Goal: Communication & Community: Answer question/provide support

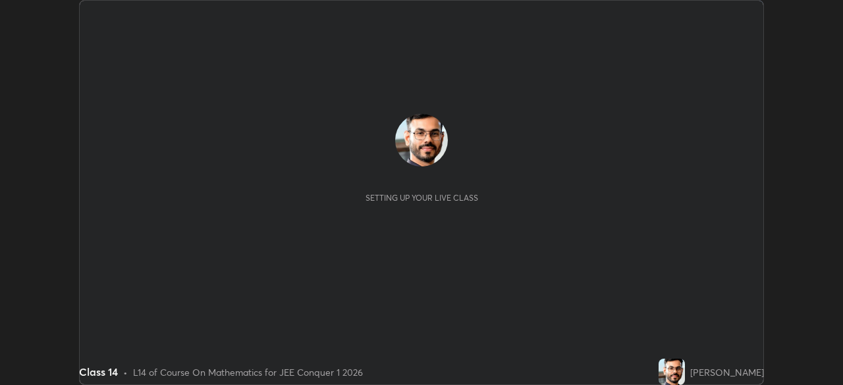
scroll to position [385, 842]
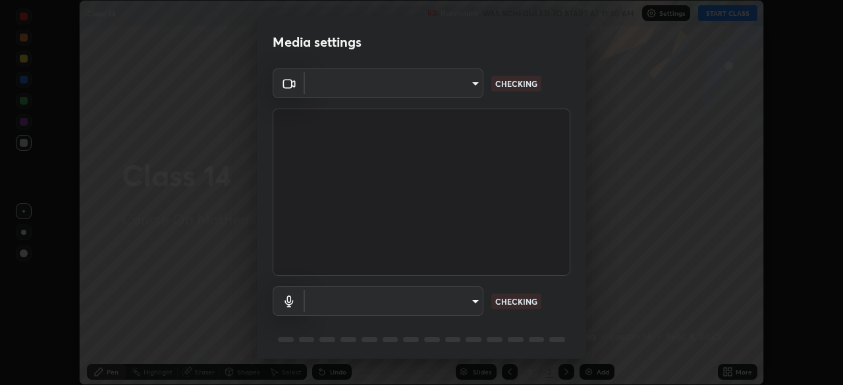
type input "6de8c8c8c69a591e8c739c30eda71f68b62f532a13bcefb910f5f36625bfec2e"
type input "communications"
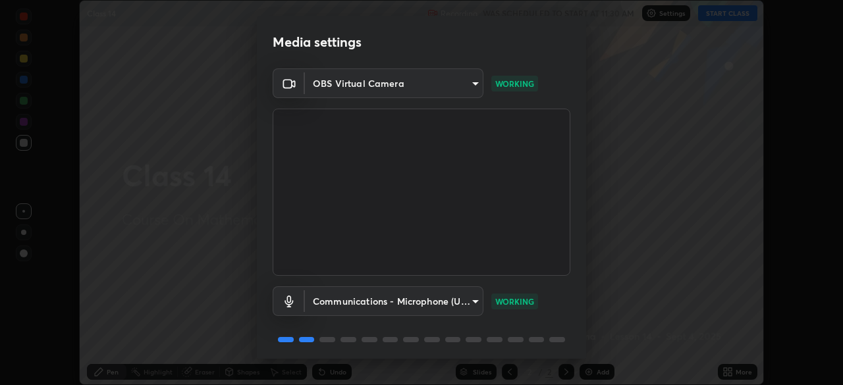
click at [454, 299] on body "Erase all Class 14 Recording WAS SCHEDULED TO START AT 11:30 AM Settings START …" at bounding box center [421, 192] width 843 height 385
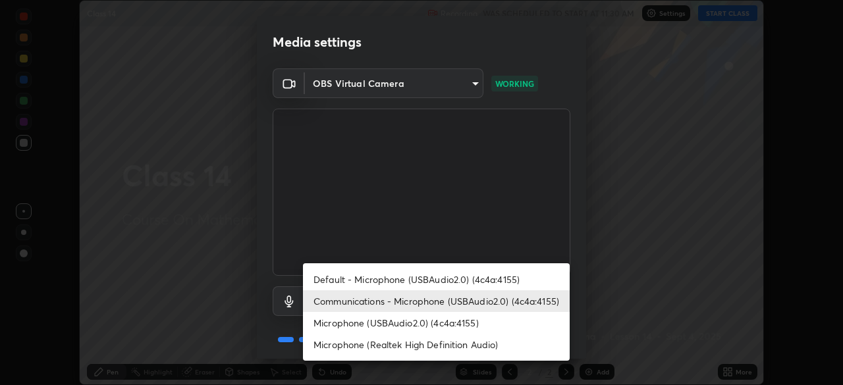
click at [452, 302] on li "Communications - Microphone (USBAudio2.0) (4c4a:4155)" at bounding box center [436, 301] width 267 height 22
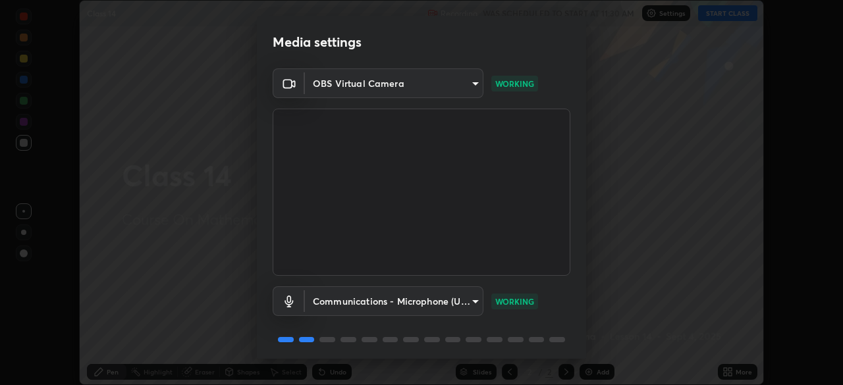
scroll to position [47, 0]
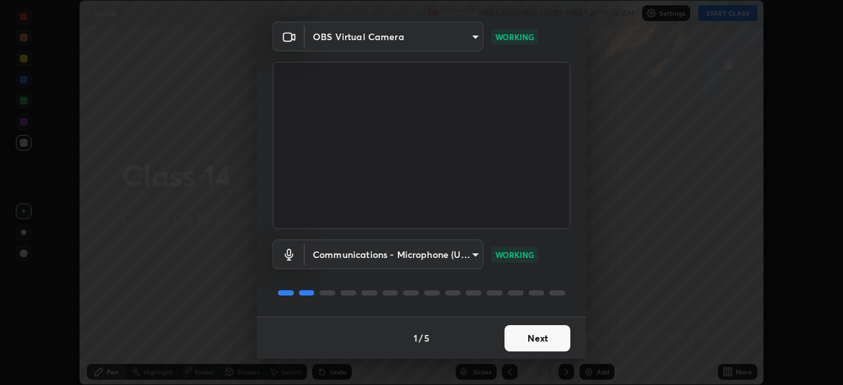
click at [528, 339] on button "Next" at bounding box center [537, 338] width 66 height 26
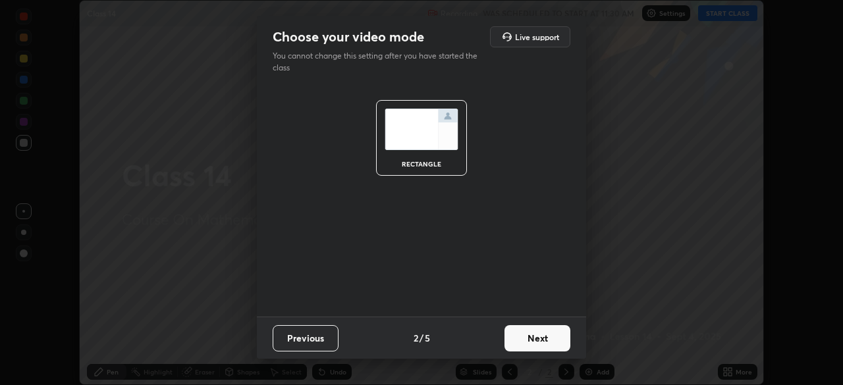
scroll to position [0, 0]
click at [546, 340] on button "Next" at bounding box center [537, 338] width 66 height 26
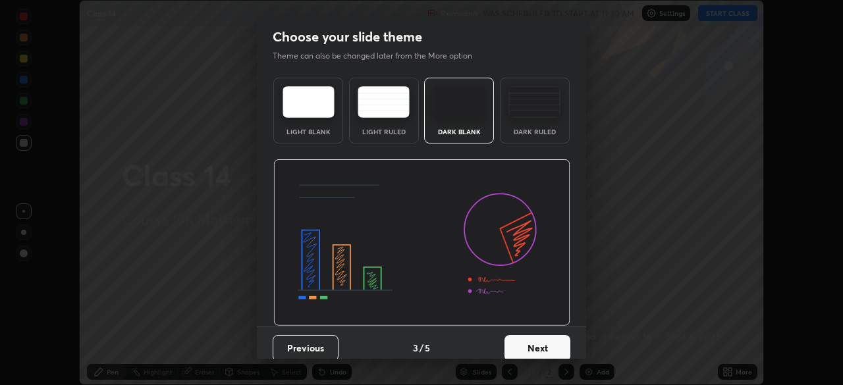
click at [553, 342] on button "Next" at bounding box center [537, 348] width 66 height 26
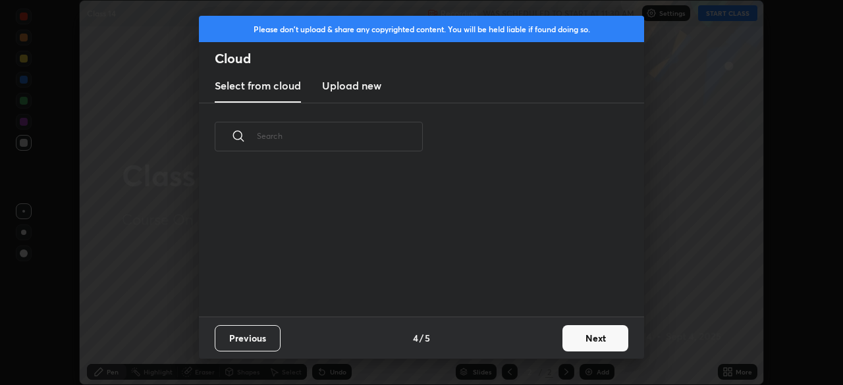
click at [566, 339] on button "Next" at bounding box center [595, 338] width 66 height 26
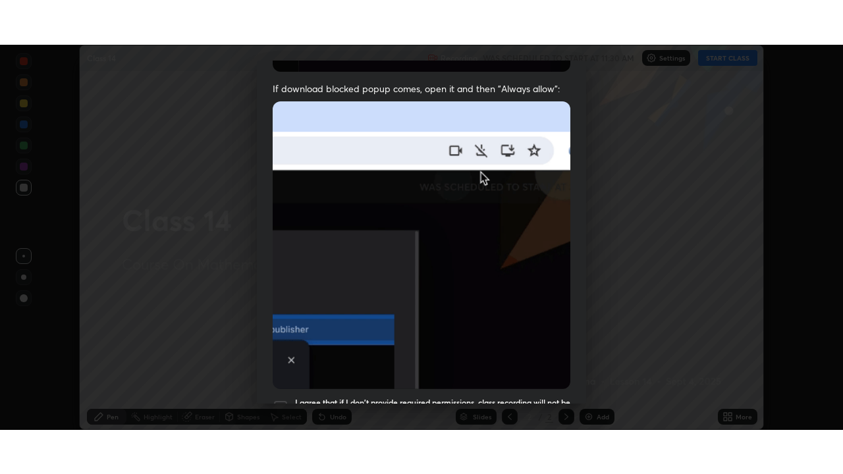
scroll to position [315, 0]
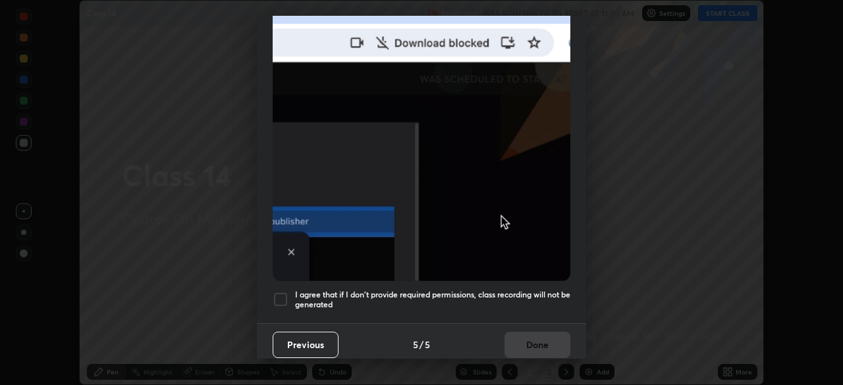
click at [487, 290] on h5 "I agree that if I don't provide required permissions, class recording will not …" at bounding box center [432, 300] width 275 height 20
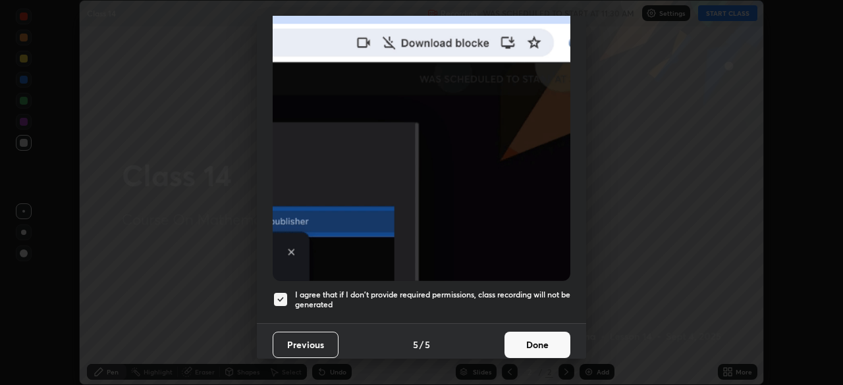
click at [530, 339] on button "Done" at bounding box center [537, 345] width 66 height 26
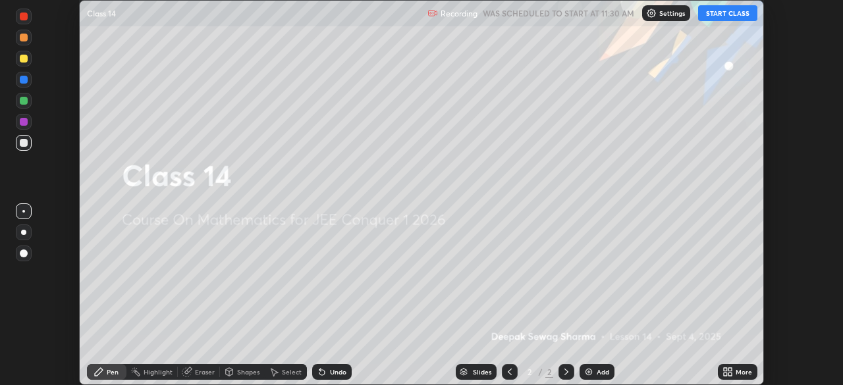
click at [736, 374] on div "More" at bounding box center [744, 372] width 16 height 7
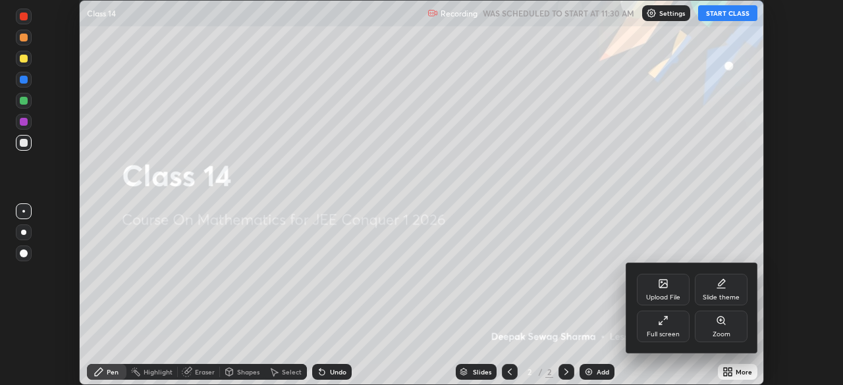
click at [668, 323] on icon at bounding box center [663, 320] width 11 height 11
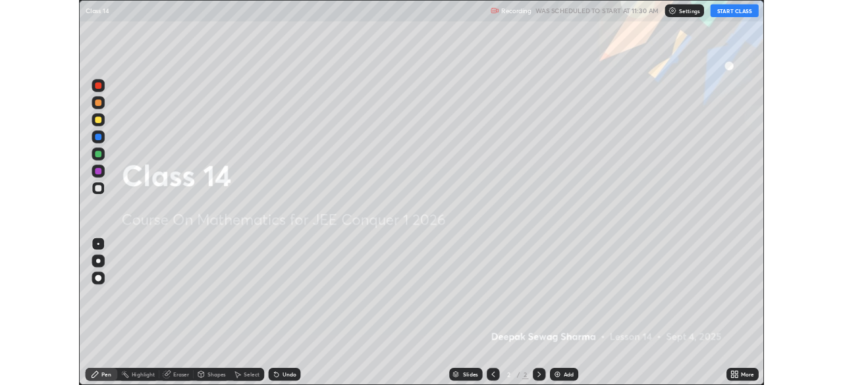
scroll to position [474, 843]
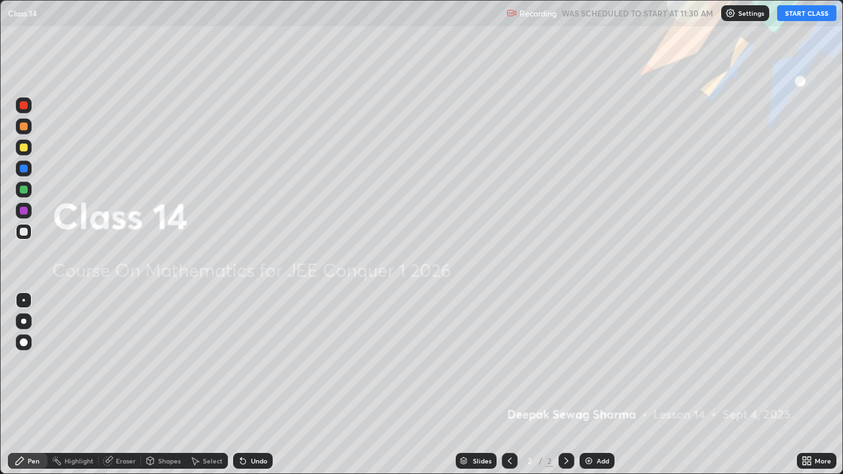
click at [796, 13] on button "START CLASS" at bounding box center [806, 13] width 59 height 16
click at [24, 321] on div at bounding box center [23, 321] width 5 height 5
click at [24, 189] on div at bounding box center [24, 190] width 8 height 8
click at [565, 385] on icon at bounding box center [566, 461] width 11 height 11
click at [588, 385] on img at bounding box center [589, 461] width 11 height 11
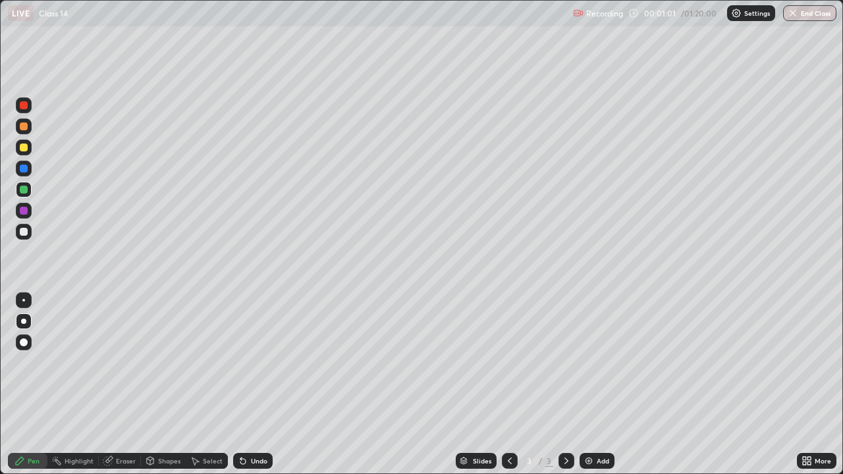
click at [24, 190] on div at bounding box center [24, 190] width 8 height 8
click at [22, 145] on div at bounding box center [24, 148] width 8 height 8
click at [24, 231] on div at bounding box center [24, 232] width 8 height 8
click at [24, 169] on div at bounding box center [24, 169] width 8 height 8
click at [251, 385] on div "Undo" at bounding box center [259, 461] width 16 height 7
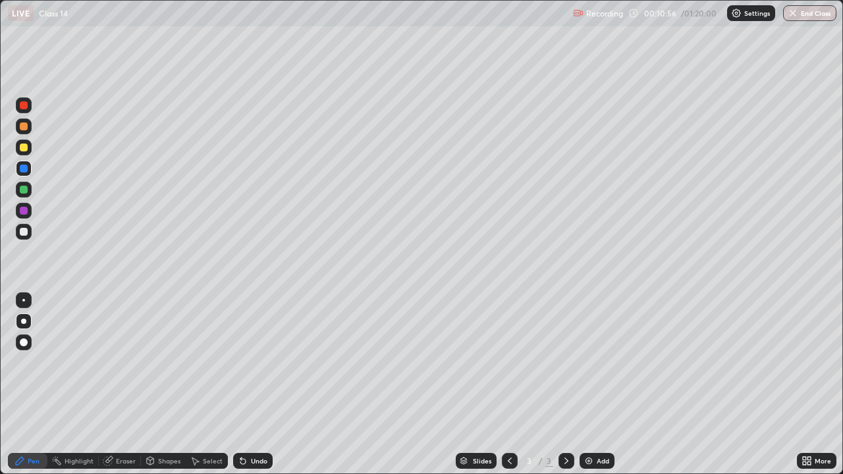
click at [26, 191] on div at bounding box center [24, 190] width 8 height 8
click at [651, 385] on div "Slides 3 / 3 Add" at bounding box center [535, 461] width 524 height 26
click at [589, 385] on img at bounding box center [589, 461] width 11 height 11
click at [508, 385] on icon at bounding box center [509, 461] width 11 height 11
click at [564, 385] on icon at bounding box center [566, 461] width 11 height 11
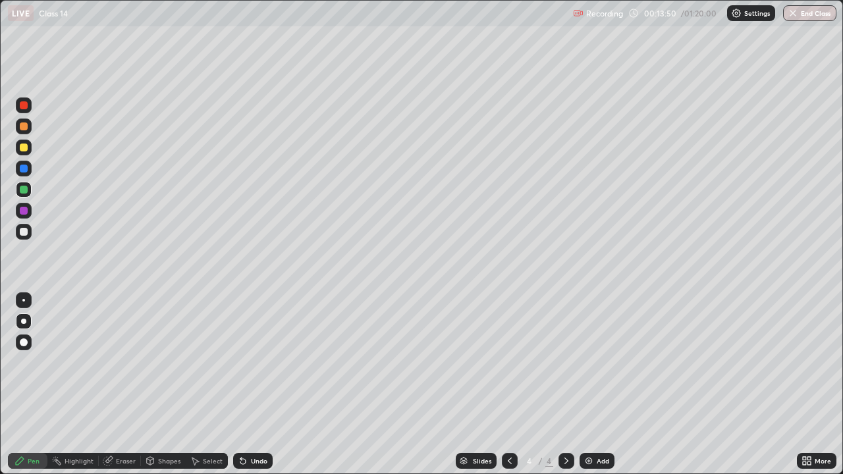
click at [506, 385] on icon at bounding box center [509, 461] width 11 height 11
click at [562, 385] on icon at bounding box center [566, 461] width 11 height 11
click at [585, 385] on img at bounding box center [589, 461] width 11 height 11
click at [24, 148] on div at bounding box center [24, 148] width 8 height 8
click at [509, 385] on icon at bounding box center [510, 461] width 4 height 7
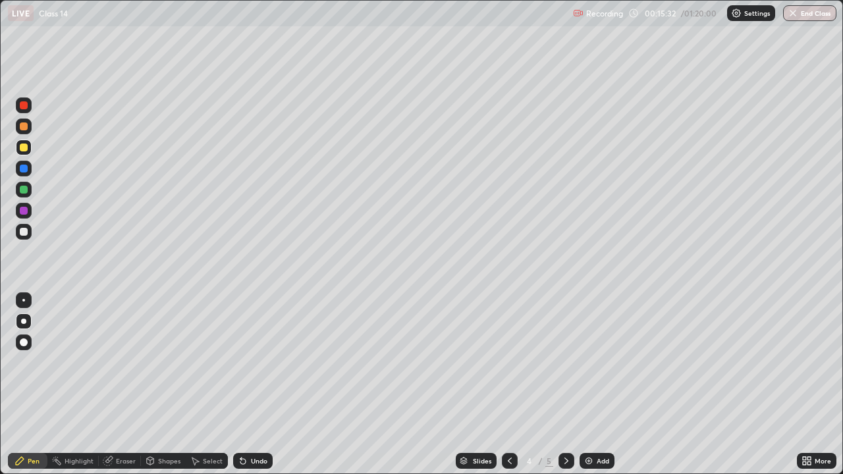
click at [508, 385] on icon at bounding box center [509, 461] width 11 height 11
click at [564, 385] on icon at bounding box center [566, 461] width 11 height 11
click at [155, 385] on div "Shapes" at bounding box center [163, 461] width 45 height 16
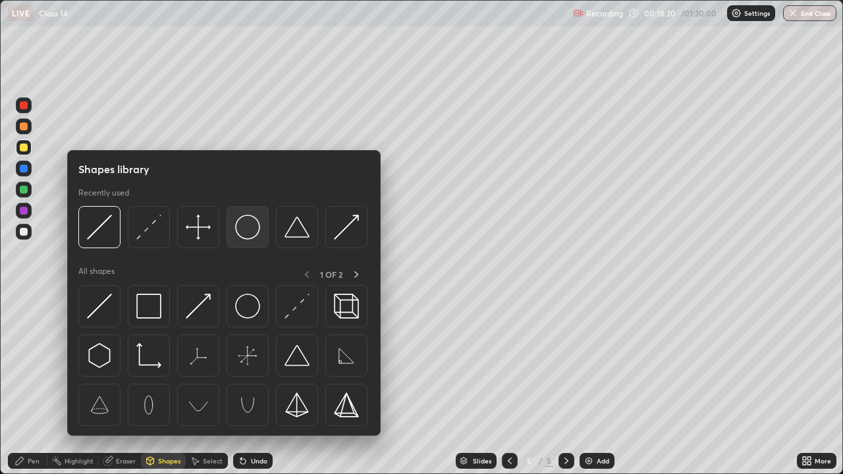
click at [246, 232] on img at bounding box center [247, 227] width 25 height 25
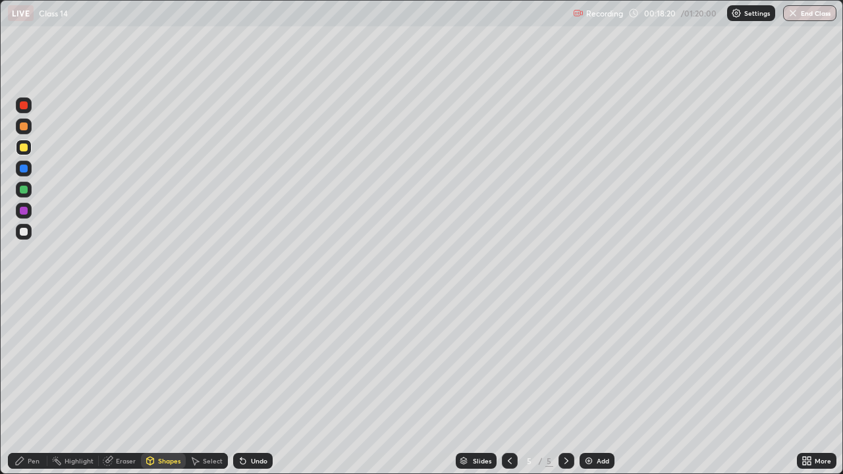
click at [24, 231] on div at bounding box center [24, 232] width 8 height 8
click at [247, 385] on div "Undo" at bounding box center [253, 461] width 40 height 16
click at [26, 385] on div "Pen" at bounding box center [28, 461] width 40 height 16
click at [24, 190] on div at bounding box center [24, 190] width 8 height 8
click at [151, 385] on icon at bounding box center [150, 461] width 7 height 8
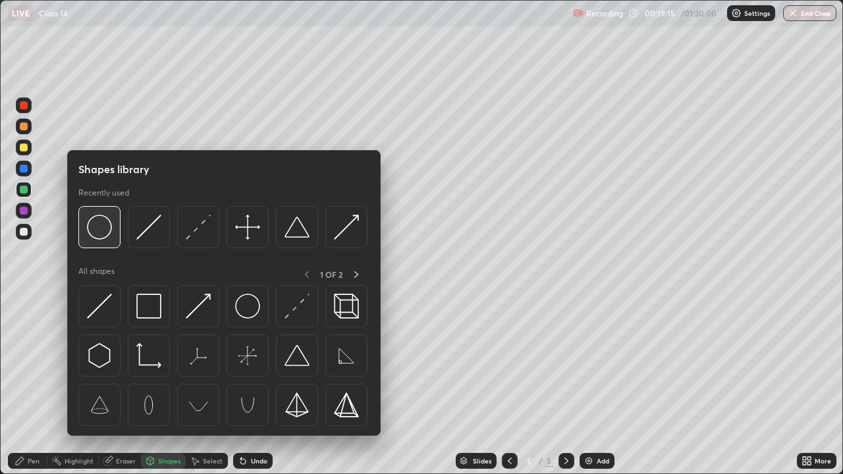
click at [101, 231] on img at bounding box center [99, 227] width 25 height 25
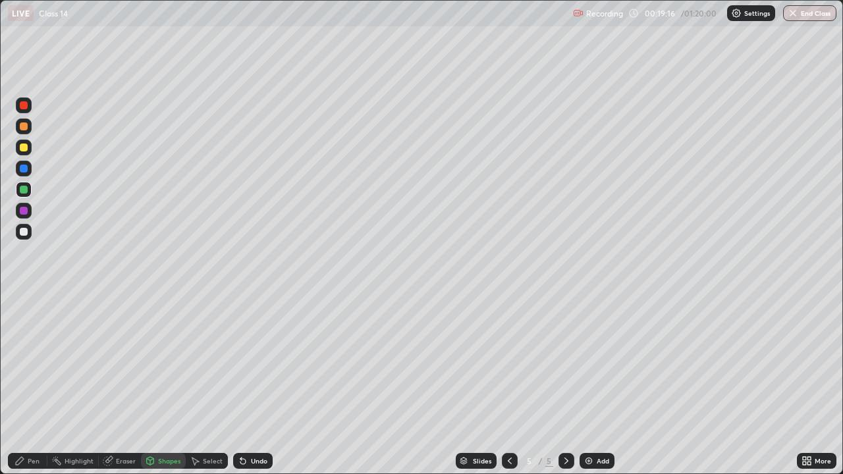
click at [24, 148] on div at bounding box center [24, 148] width 8 height 8
click at [205, 385] on div "Select" at bounding box center [213, 461] width 20 height 7
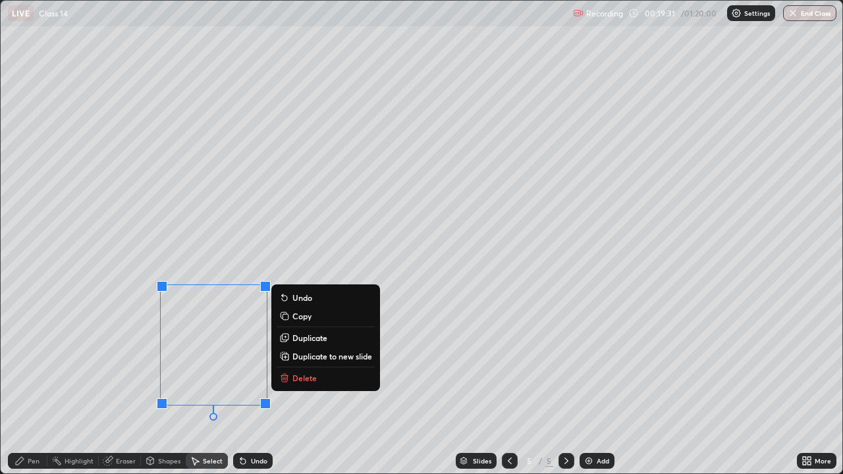
click at [29, 385] on div "Pen" at bounding box center [34, 461] width 12 height 7
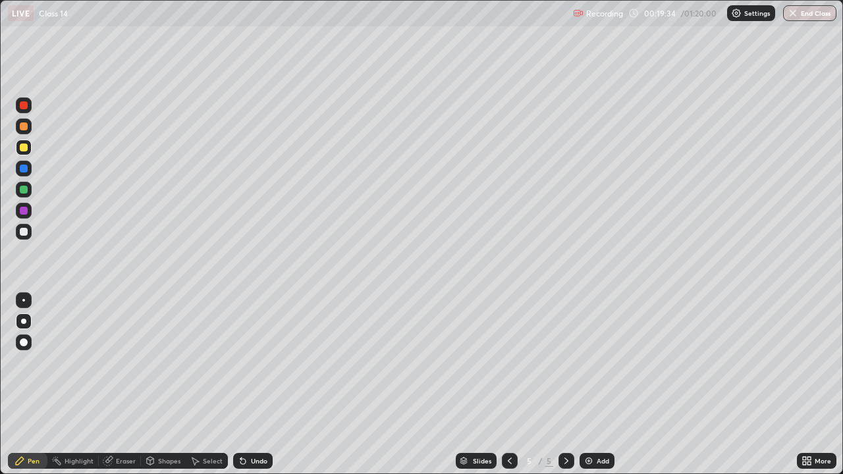
click at [24, 189] on div at bounding box center [24, 190] width 8 height 8
click at [23, 166] on div at bounding box center [24, 169] width 8 height 8
click at [24, 211] on div at bounding box center [24, 211] width 8 height 8
click at [154, 385] on icon at bounding box center [150, 461] width 11 height 11
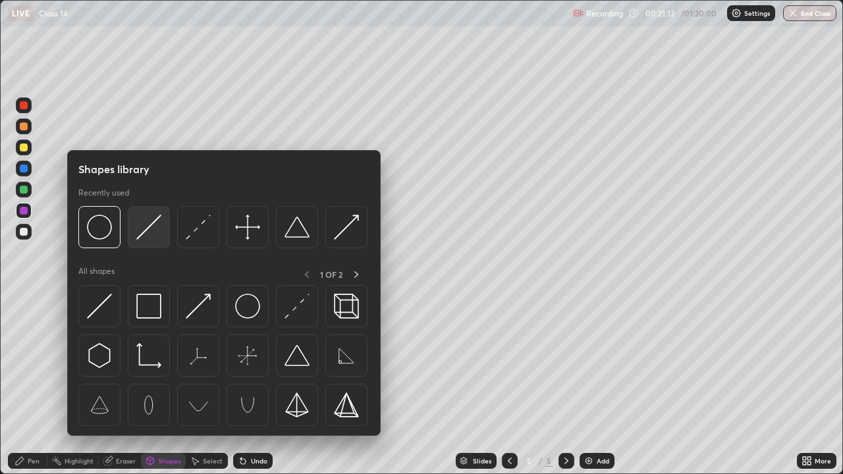
click at [149, 233] on img at bounding box center [148, 227] width 25 height 25
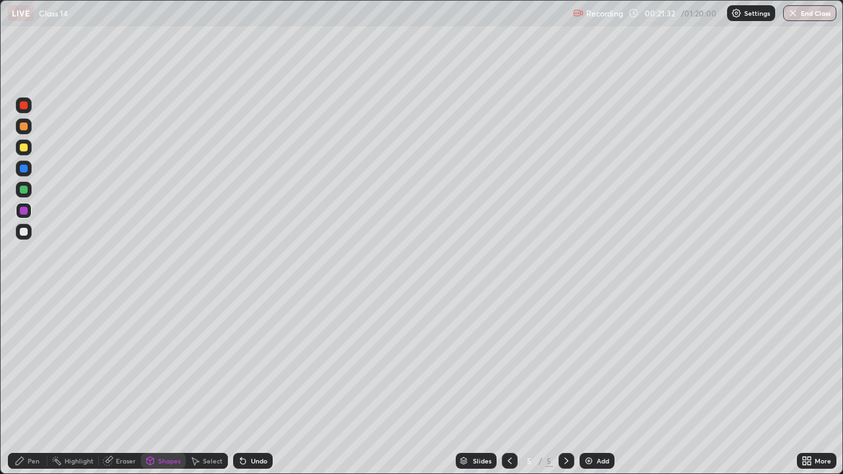
click at [25, 385] on div "Pen" at bounding box center [28, 461] width 40 height 16
click at [26, 186] on div at bounding box center [24, 190] width 8 height 8
click at [155, 385] on div "Shapes" at bounding box center [163, 461] width 45 height 16
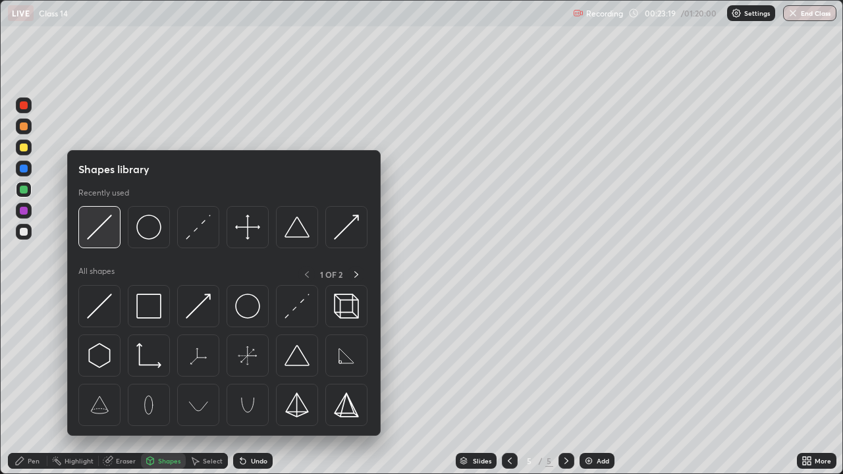
click at [103, 232] on img at bounding box center [99, 227] width 25 height 25
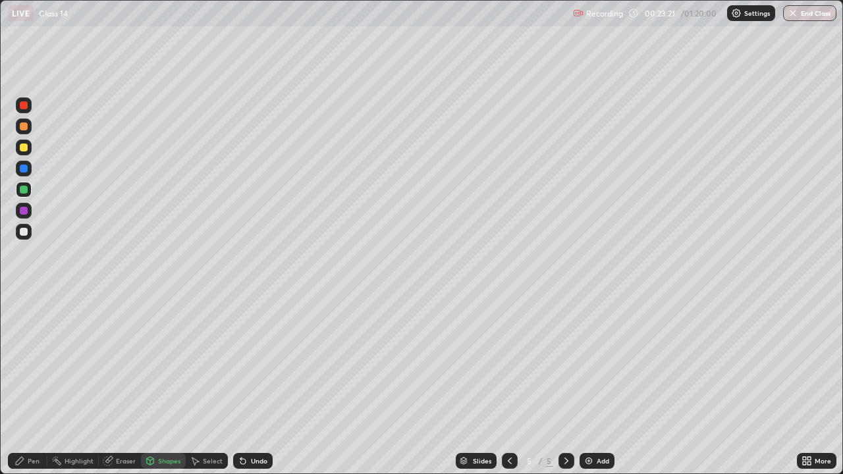
click at [24, 128] on div at bounding box center [24, 126] width 8 height 8
click at [28, 385] on div "Pen" at bounding box center [34, 461] width 12 height 7
click at [26, 167] on div at bounding box center [24, 169] width 8 height 8
click at [27, 385] on div "Pen" at bounding box center [28, 461] width 40 height 16
click at [24, 190] on div at bounding box center [24, 190] width 8 height 8
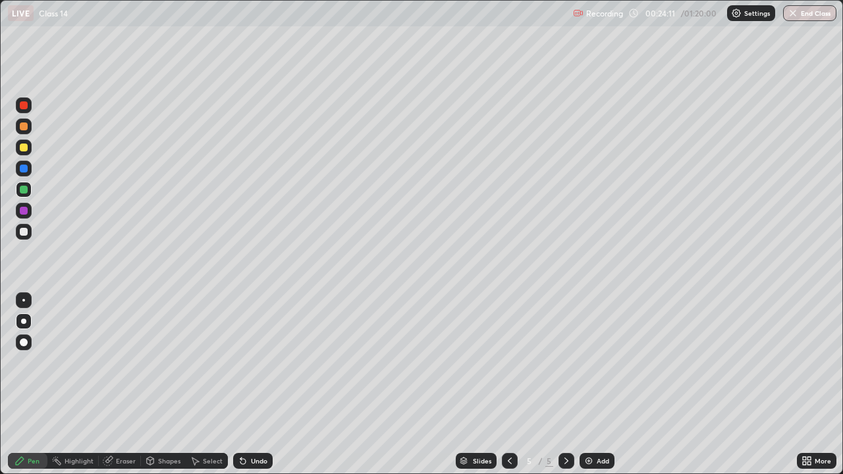
click at [24, 189] on div at bounding box center [24, 190] width 8 height 8
click at [26, 213] on div at bounding box center [24, 211] width 8 height 8
click at [26, 171] on div at bounding box center [24, 169] width 8 height 8
click at [25, 232] on div at bounding box center [24, 232] width 8 height 8
click at [24, 211] on div at bounding box center [24, 211] width 8 height 8
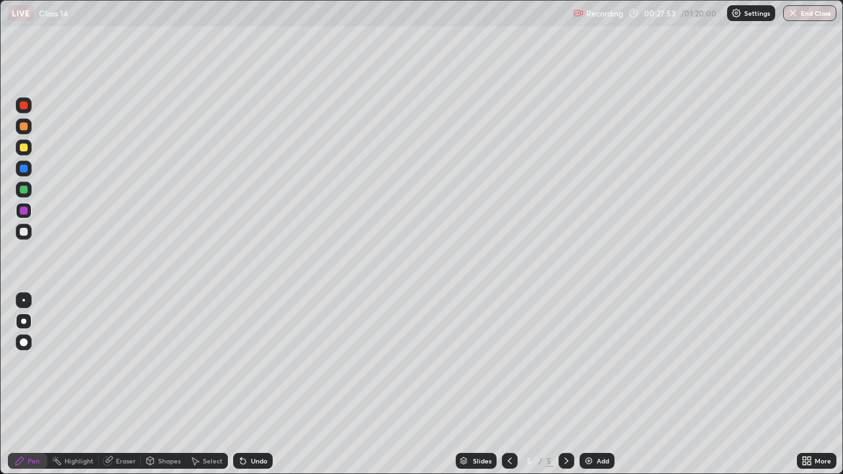
click at [564, 385] on icon at bounding box center [566, 461] width 11 height 11
click at [591, 385] on img at bounding box center [589, 461] width 11 height 11
click at [22, 148] on div at bounding box center [24, 148] width 8 height 8
click at [508, 385] on icon at bounding box center [509, 461] width 11 height 11
click at [565, 385] on icon at bounding box center [566, 461] width 11 height 11
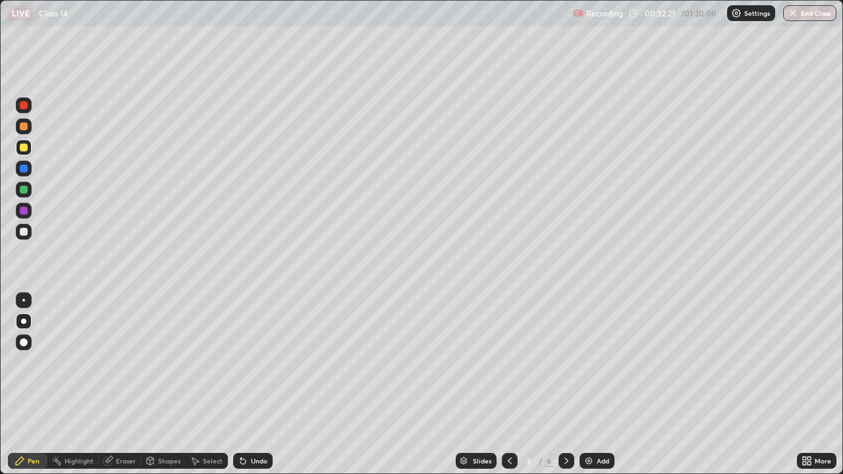
click at [23, 232] on div at bounding box center [24, 232] width 8 height 8
click at [156, 385] on div "Shapes" at bounding box center [163, 461] width 45 height 16
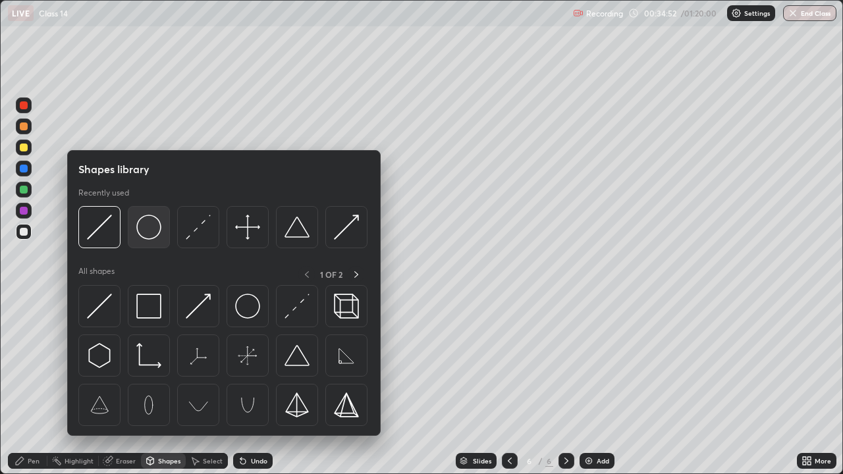
click at [148, 235] on img at bounding box center [148, 227] width 25 height 25
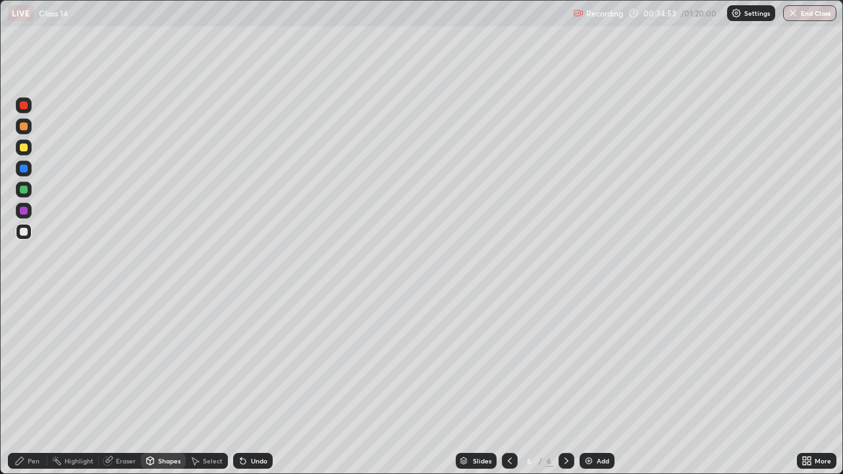
click at [25, 231] on div at bounding box center [24, 232] width 8 height 8
click at [38, 385] on div "Pen" at bounding box center [34, 461] width 12 height 7
click at [24, 169] on div at bounding box center [24, 169] width 8 height 8
click at [161, 385] on div "Shapes" at bounding box center [169, 461] width 22 height 7
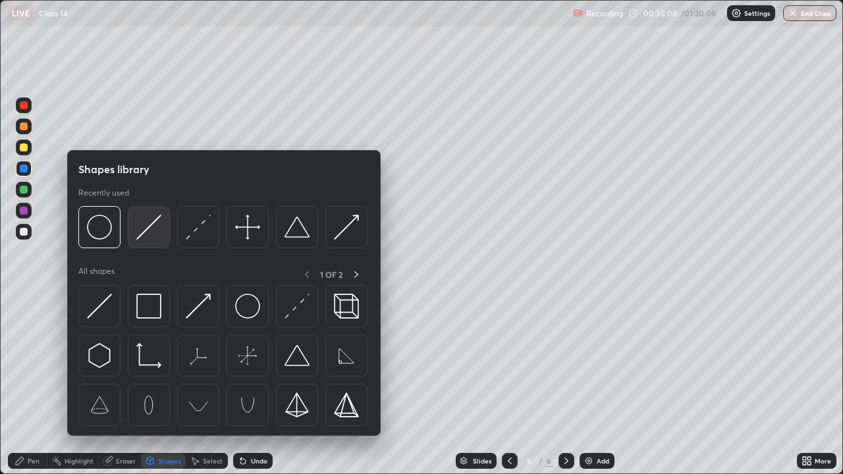
click at [154, 238] on img at bounding box center [148, 227] width 25 height 25
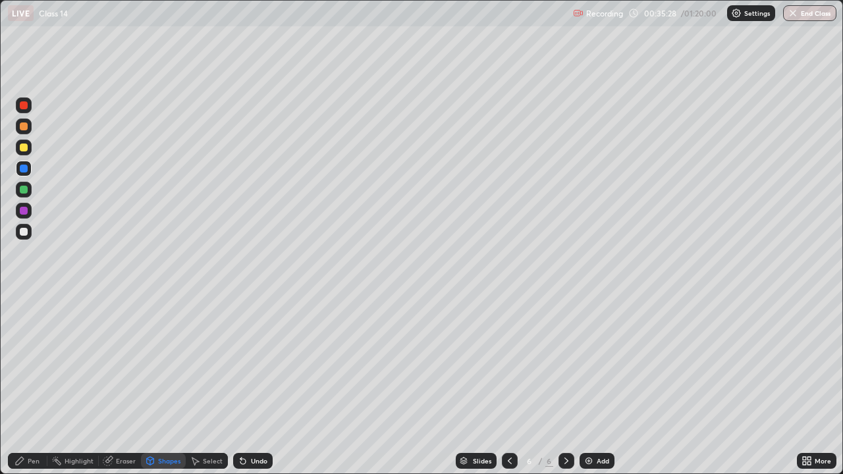
click at [38, 385] on div "Pen" at bounding box center [34, 461] width 12 height 7
click at [156, 385] on div "Shapes" at bounding box center [163, 461] width 45 height 16
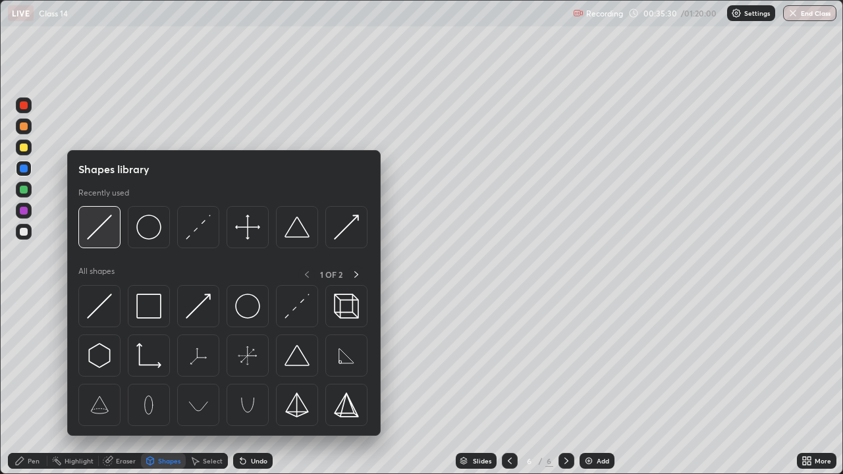
click at [110, 230] on img at bounding box center [99, 227] width 25 height 25
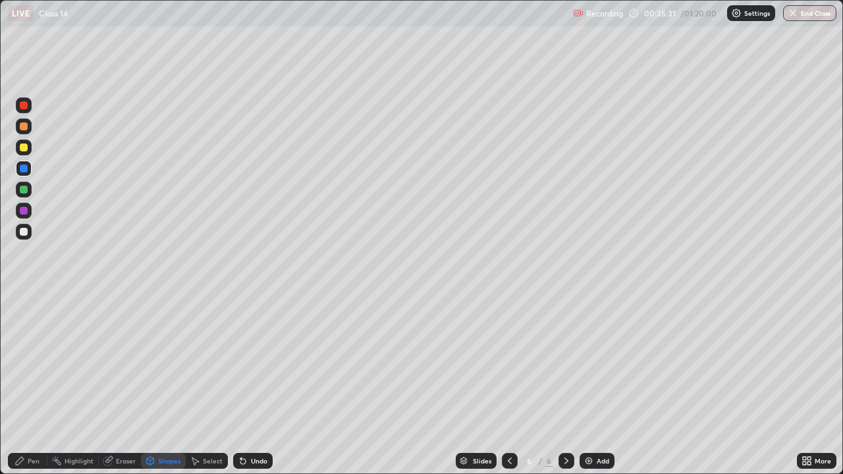
click at [22, 188] on div at bounding box center [24, 190] width 8 height 8
click at [20, 385] on icon at bounding box center [19, 461] width 11 height 11
click at [24, 207] on div at bounding box center [24, 211] width 8 height 8
click at [252, 385] on div "Undo" at bounding box center [259, 461] width 16 height 7
click at [29, 233] on div at bounding box center [24, 232] width 16 height 16
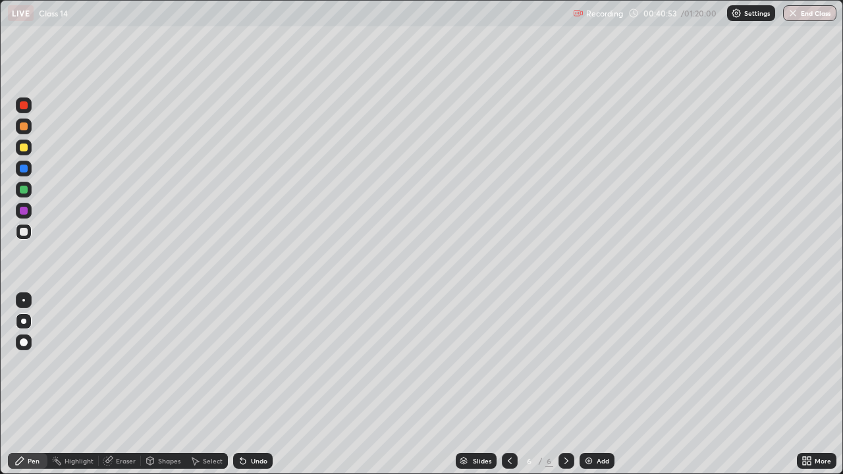
click at [597, 385] on div "Add" at bounding box center [603, 461] width 13 height 7
click at [507, 385] on icon at bounding box center [509, 461] width 11 height 11
click at [564, 385] on div at bounding box center [566, 461] width 16 height 16
click at [24, 146] on div at bounding box center [24, 148] width 8 height 8
click at [586, 385] on img at bounding box center [589, 461] width 11 height 11
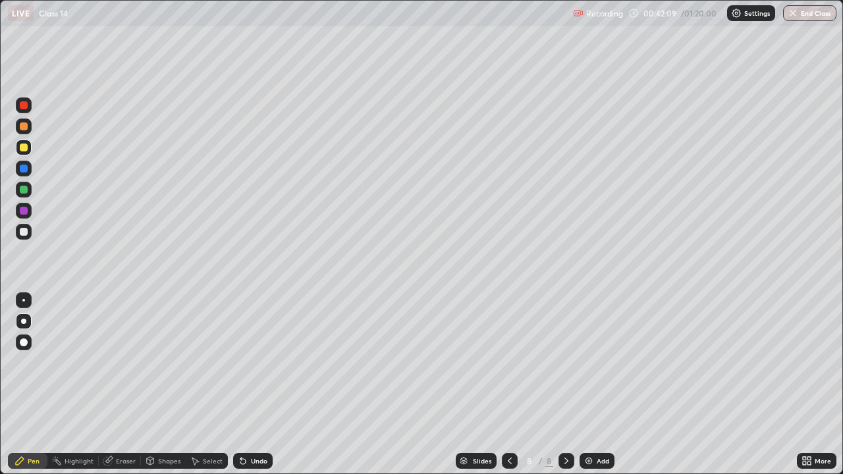
click at [256, 385] on div "Undo" at bounding box center [259, 461] width 16 height 7
click at [113, 385] on div "Eraser" at bounding box center [120, 461] width 42 height 16
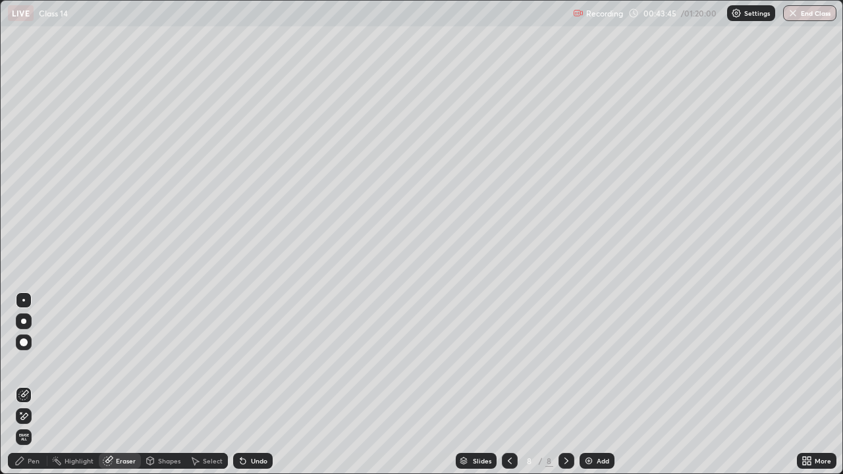
click at [31, 385] on div "Pen" at bounding box center [34, 461] width 12 height 7
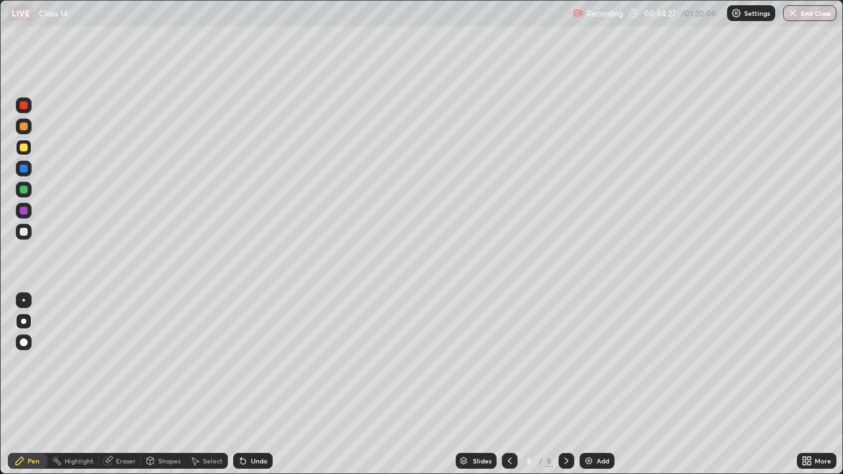
click at [508, 385] on icon at bounding box center [510, 461] width 4 height 7
click at [510, 385] on icon at bounding box center [509, 461] width 11 height 11
click at [565, 385] on icon at bounding box center [566, 461] width 4 height 7
click at [564, 385] on icon at bounding box center [566, 461] width 11 height 11
click at [23, 230] on div at bounding box center [24, 232] width 8 height 8
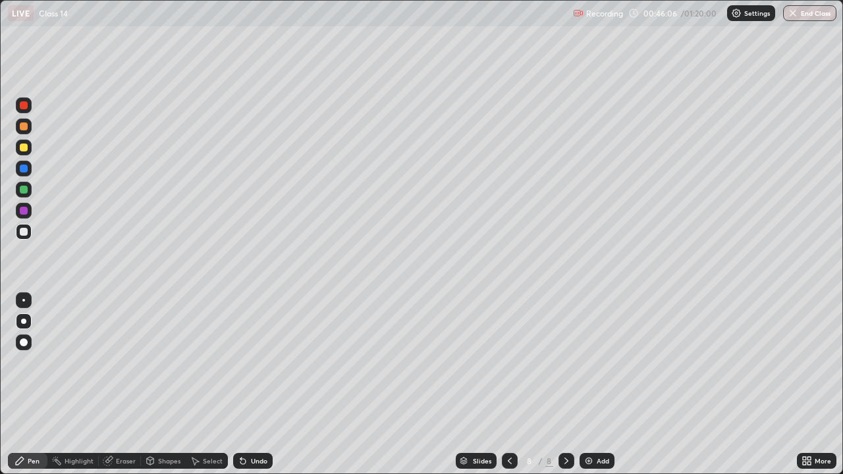
click at [160, 385] on div "Shapes" at bounding box center [169, 461] width 22 height 7
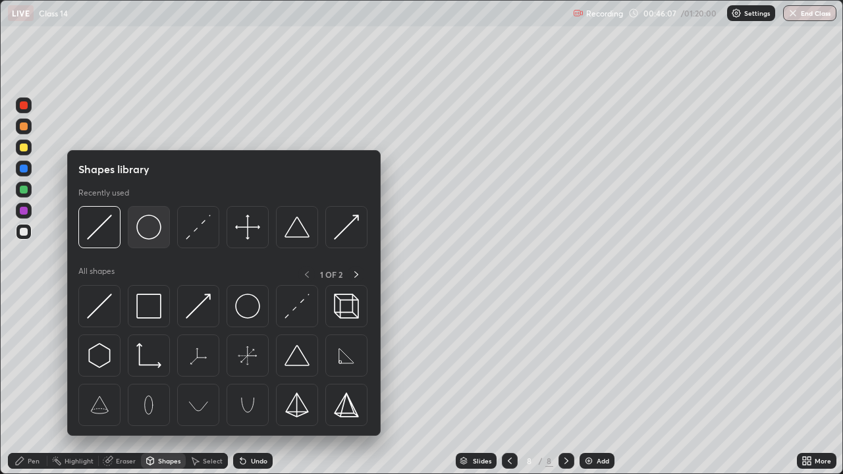
click at [155, 231] on img at bounding box center [148, 227] width 25 height 25
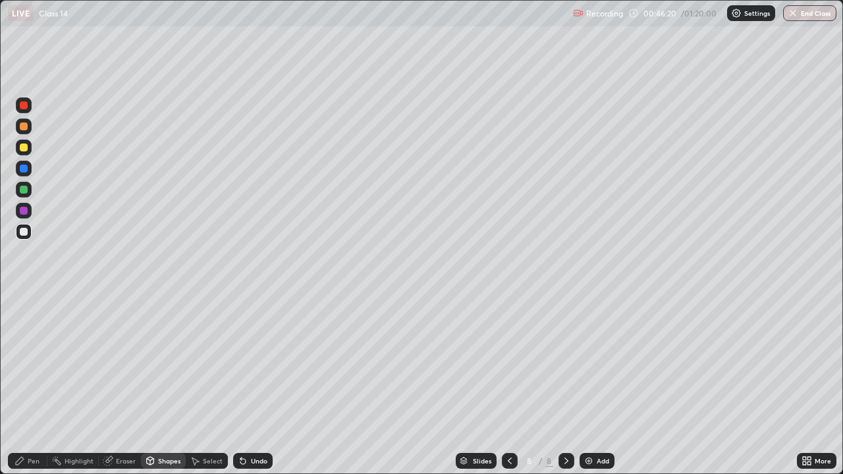
click at [204, 385] on div "Select" at bounding box center [213, 461] width 20 height 7
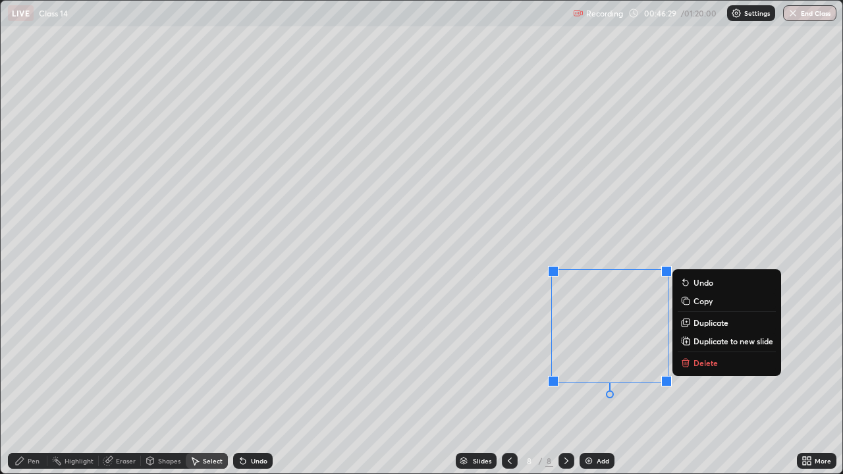
click at [161, 385] on div "Shapes" at bounding box center [169, 461] width 22 height 7
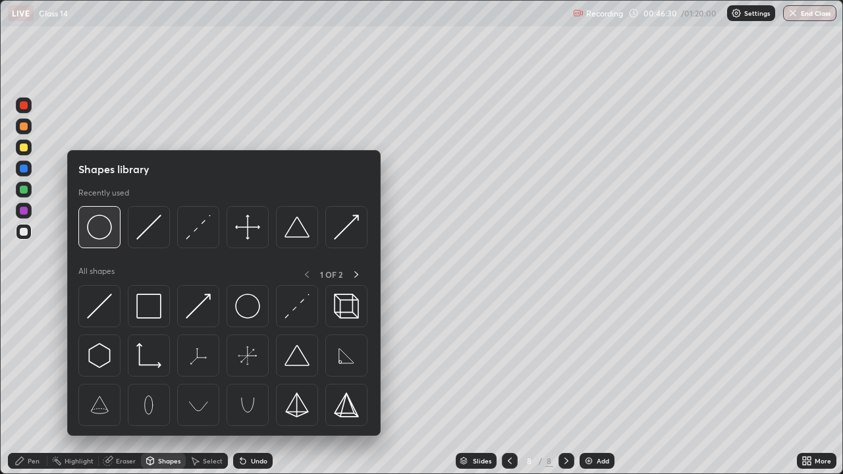
click at [97, 226] on img at bounding box center [99, 227] width 25 height 25
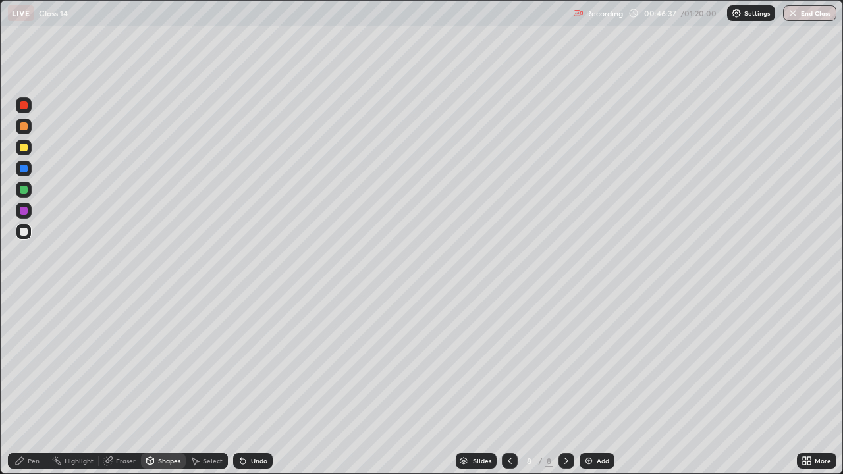
click at [32, 385] on div "Pen" at bounding box center [34, 461] width 12 height 7
click at [22, 148] on div at bounding box center [24, 148] width 8 height 8
click at [25, 193] on div at bounding box center [24, 190] width 8 height 8
click at [154, 385] on icon at bounding box center [150, 461] width 11 height 11
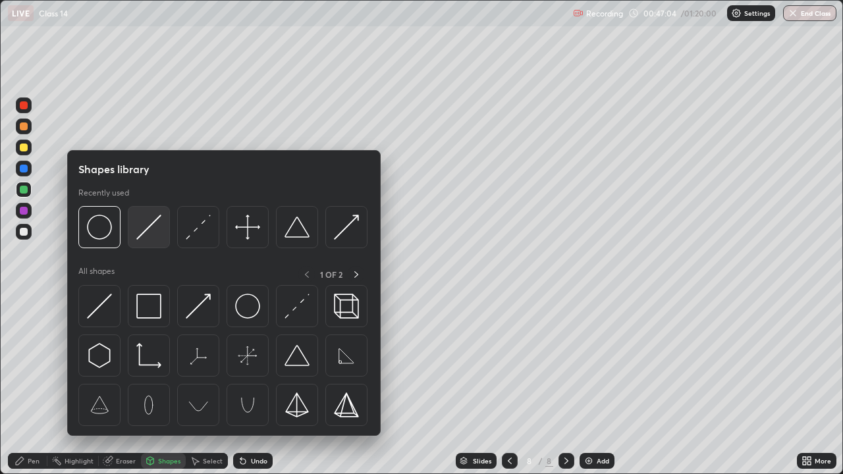
click at [151, 230] on img at bounding box center [148, 227] width 25 height 25
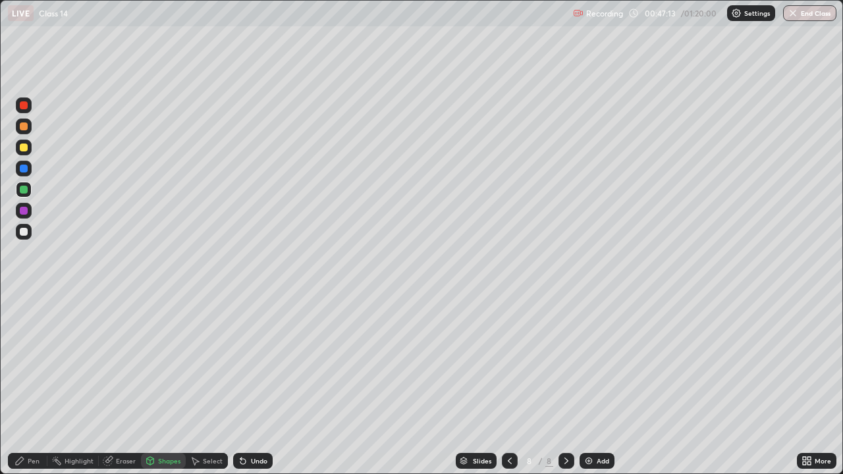
click at [24, 212] on div at bounding box center [24, 211] width 8 height 8
click at [29, 385] on div "Pen" at bounding box center [34, 461] width 12 height 7
click at [21, 149] on div at bounding box center [24, 148] width 8 height 8
click at [28, 237] on div at bounding box center [24, 232] width 16 height 16
click at [159, 385] on div "Shapes" at bounding box center [169, 461] width 22 height 7
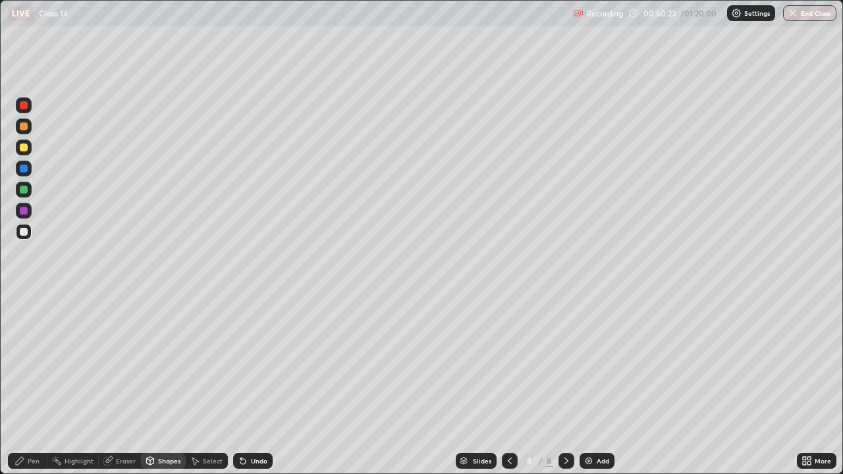
click at [109, 385] on icon at bounding box center [107, 461] width 9 height 9
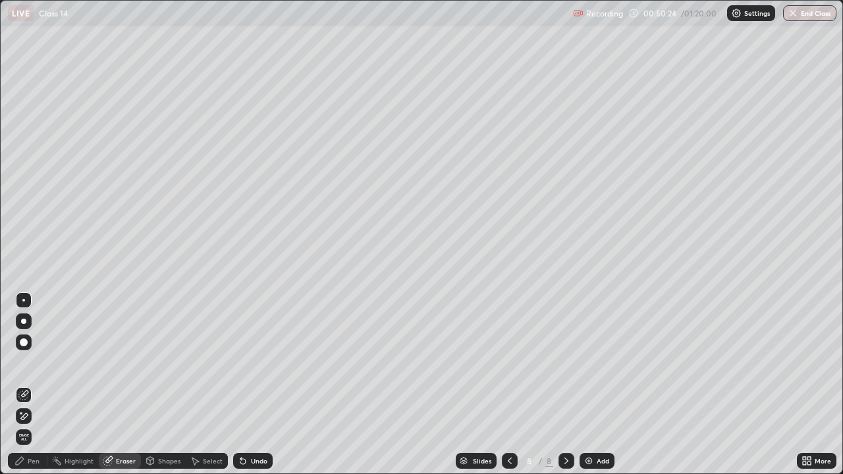
click at [24, 385] on icon at bounding box center [23, 416] width 11 height 11
click at [809, 385] on icon at bounding box center [808, 458] width 3 height 3
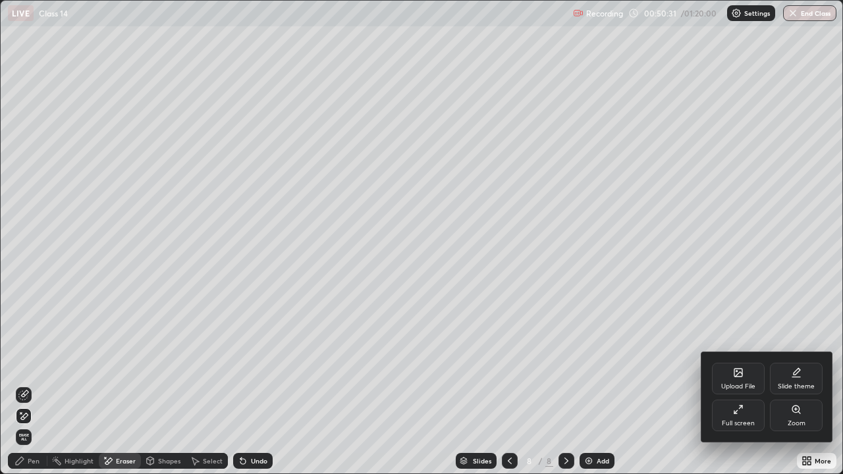
click at [734, 385] on div "Full screen" at bounding box center [738, 416] width 53 height 32
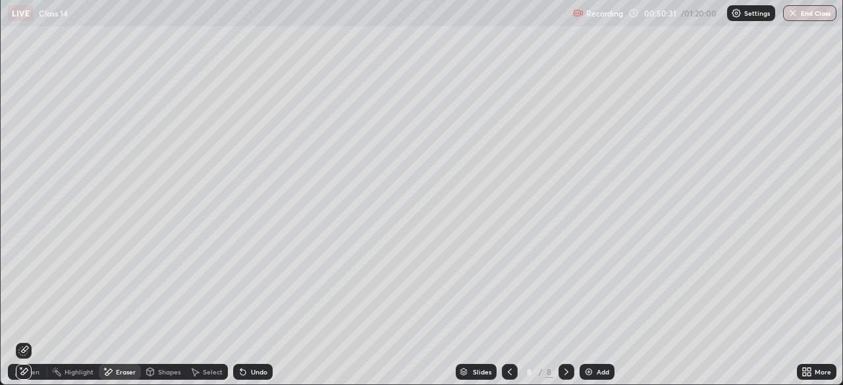
scroll to position [65474, 65016]
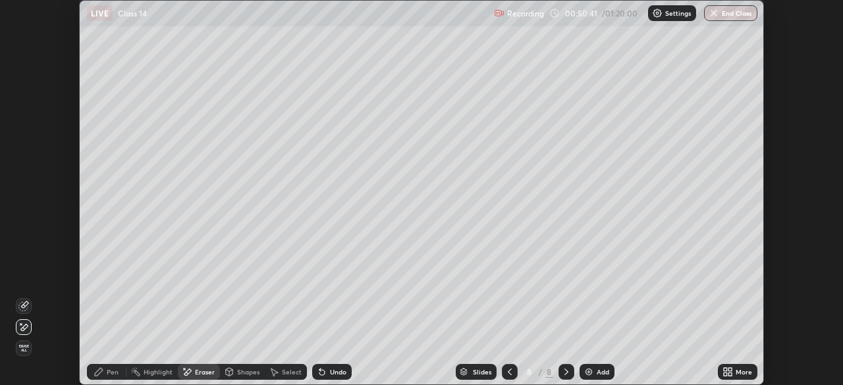
scroll to position [385, 843]
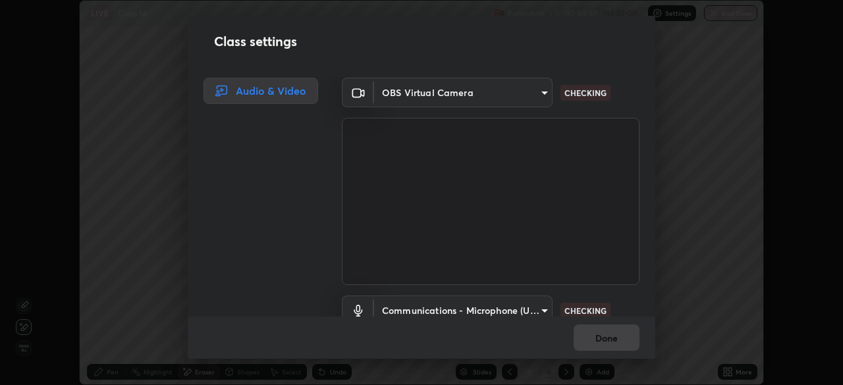
click at [728, 371] on div "Class settings Audio & Video OBS Virtual Camera 6de8c8c8c69a591e8c739c30eda71f6…" at bounding box center [421, 192] width 843 height 385
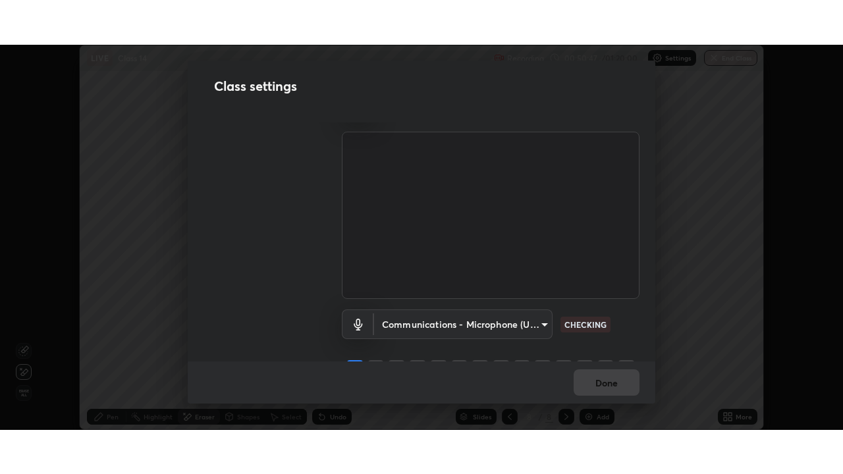
scroll to position [60, 0]
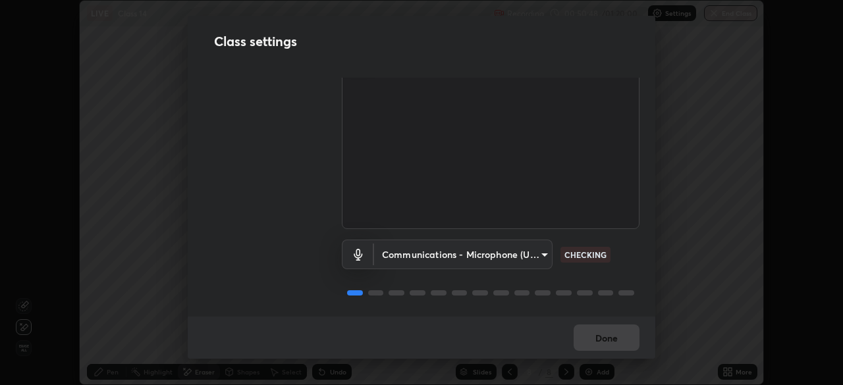
click at [528, 252] on body "Erase all LIVE Class 14 Recording 00:50:48 / 01:20:00 Settings End Class Settin…" at bounding box center [421, 192] width 843 height 385
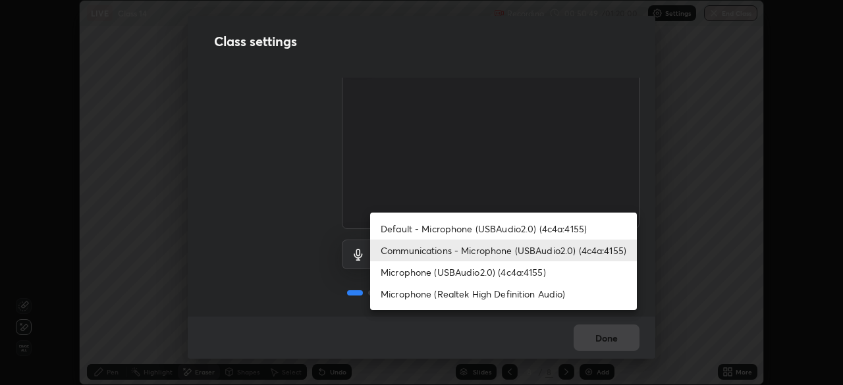
click at [473, 250] on li "Communications - Microphone (USBAudio2.0) (4c4a:4155)" at bounding box center [503, 251] width 267 height 22
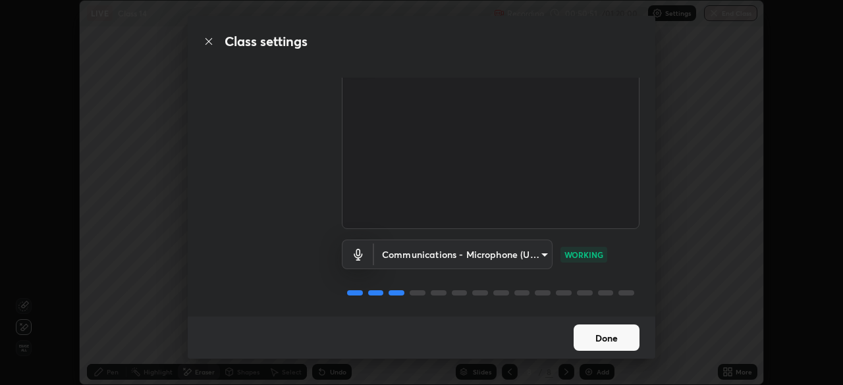
click at [595, 337] on button "Done" at bounding box center [607, 338] width 66 height 26
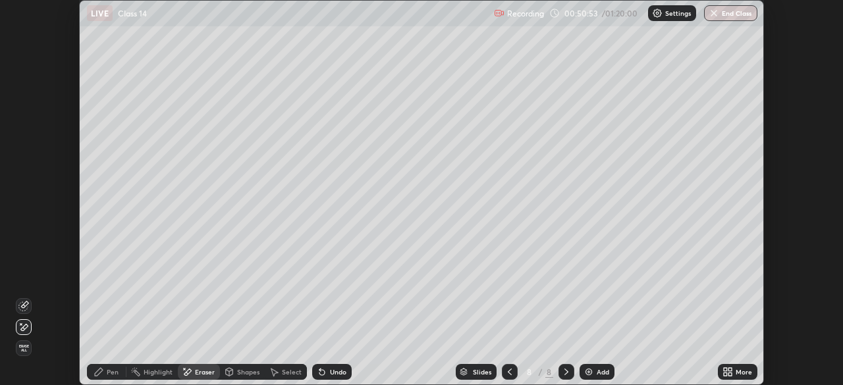
click at [733, 373] on div "More" at bounding box center [738, 372] width 40 height 16
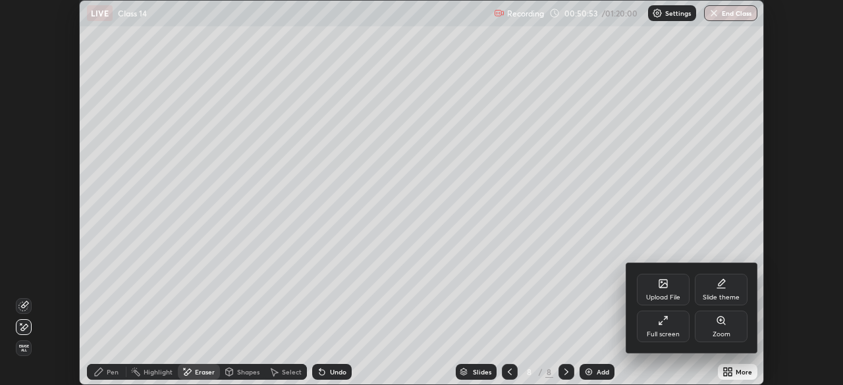
click at [665, 331] on div "Full screen" at bounding box center [663, 334] width 33 height 7
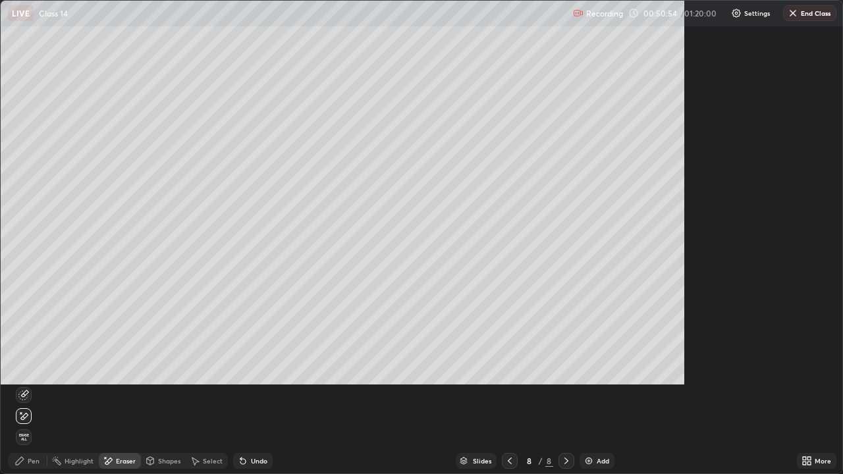
scroll to position [474, 843]
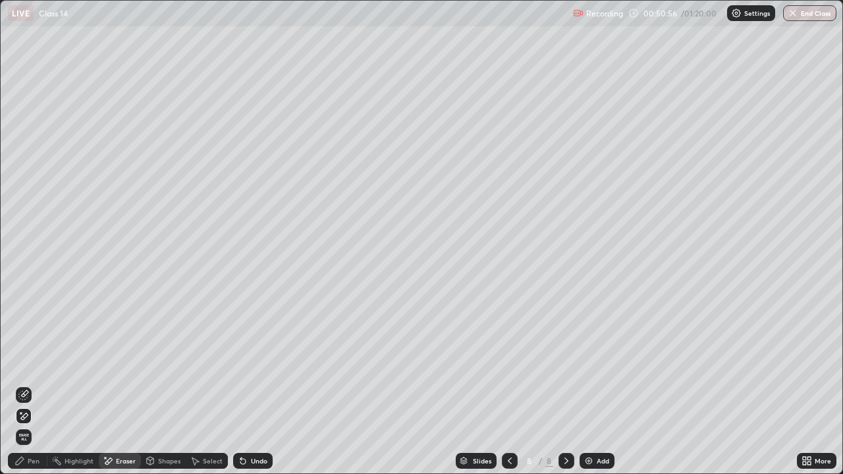
click at [31, 385] on div "Pen" at bounding box center [34, 461] width 12 height 7
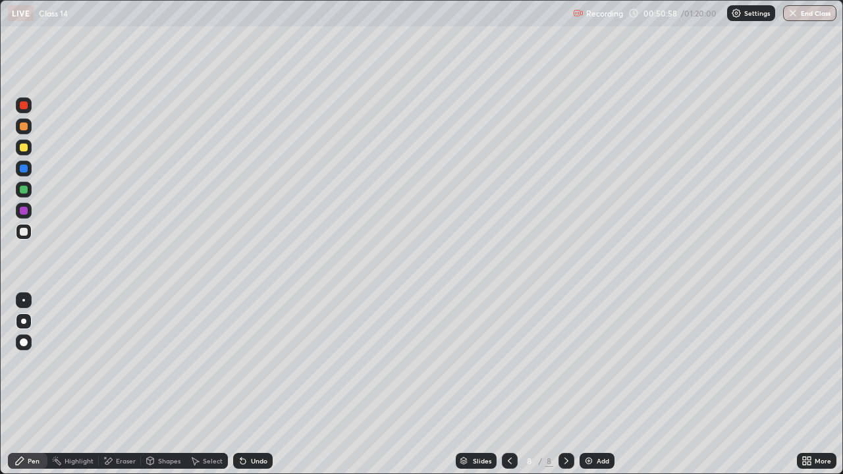
click at [24, 188] on div at bounding box center [24, 190] width 8 height 8
click at [256, 385] on div "Undo" at bounding box center [259, 461] width 16 height 7
click at [24, 212] on div at bounding box center [24, 211] width 8 height 8
click at [564, 385] on icon at bounding box center [566, 461] width 11 height 11
click at [599, 385] on div "Add" at bounding box center [603, 461] width 13 height 7
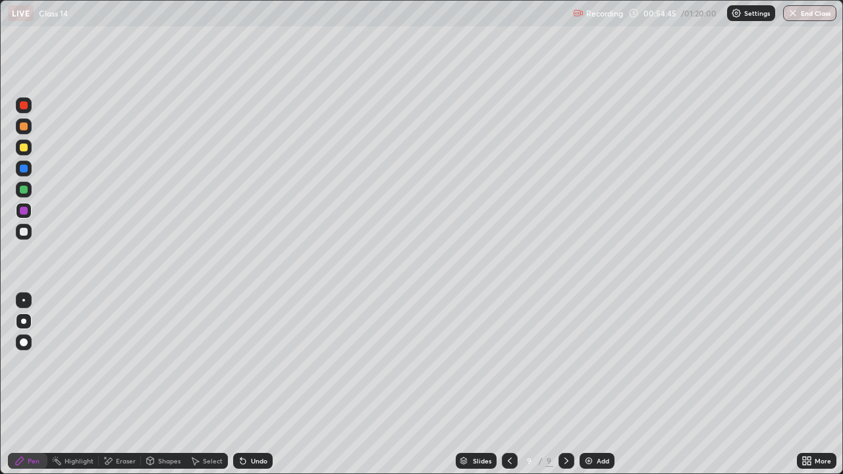
click at [23, 142] on div at bounding box center [24, 148] width 16 height 16
click at [511, 385] on icon at bounding box center [509, 461] width 11 height 11
click at [564, 385] on icon at bounding box center [566, 461] width 4 height 7
click at [157, 385] on div "Shapes" at bounding box center [163, 461] width 45 height 16
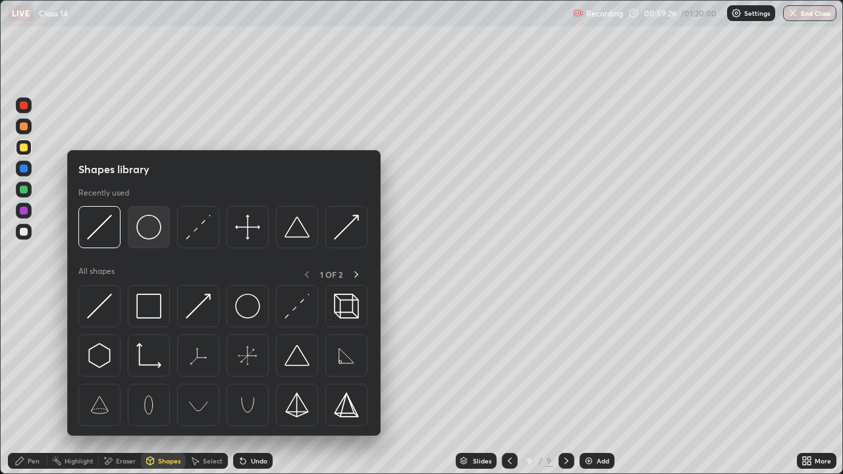
click at [152, 234] on img at bounding box center [148, 227] width 25 height 25
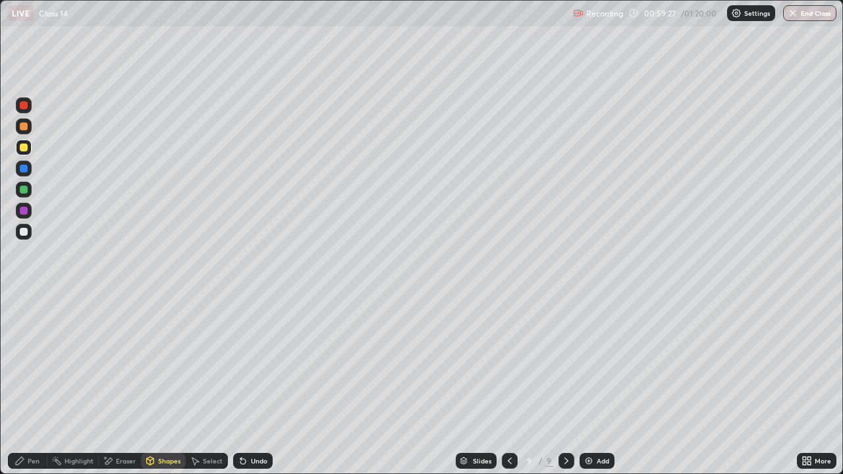
click at [26, 231] on div at bounding box center [24, 232] width 8 height 8
click at [155, 385] on div "Shapes" at bounding box center [163, 461] width 45 height 16
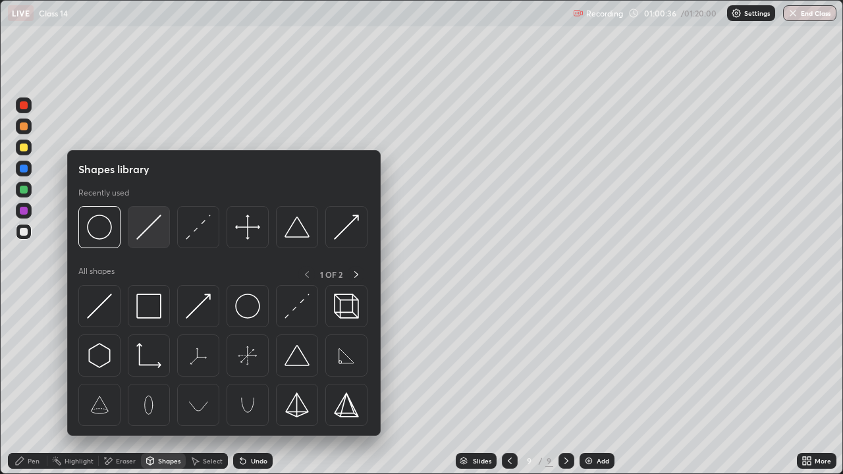
click at [154, 238] on img at bounding box center [148, 227] width 25 height 25
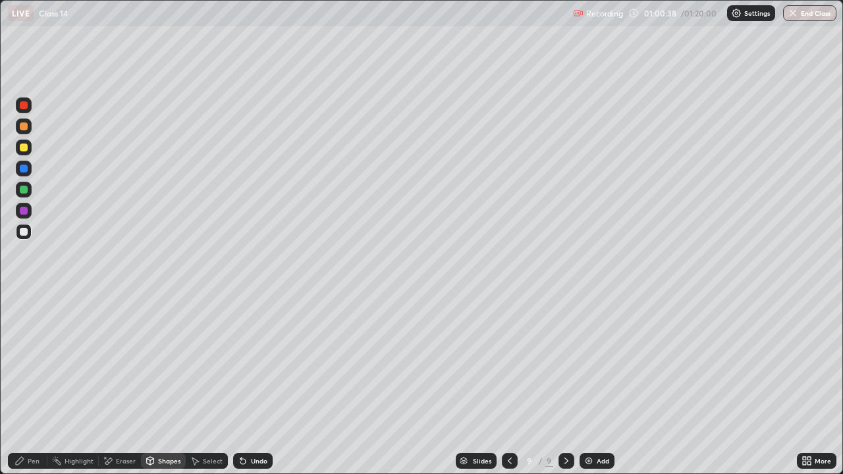
click at [167, 385] on div "Shapes" at bounding box center [163, 461] width 45 height 16
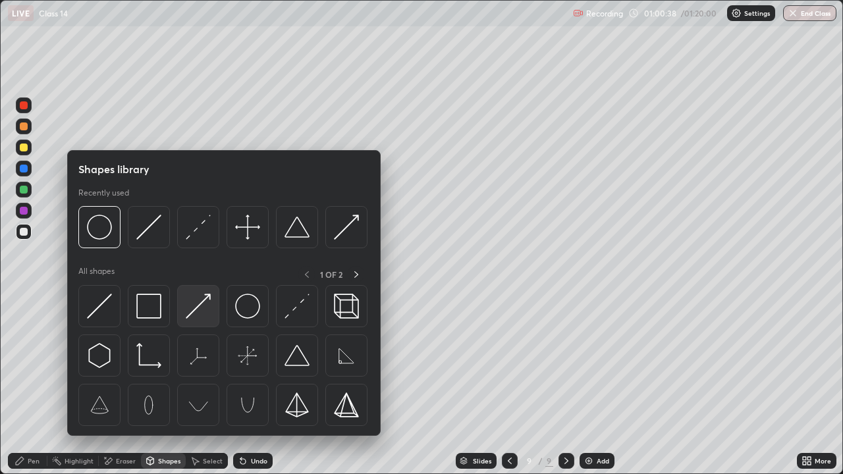
click at [198, 310] on img at bounding box center [198, 306] width 25 height 25
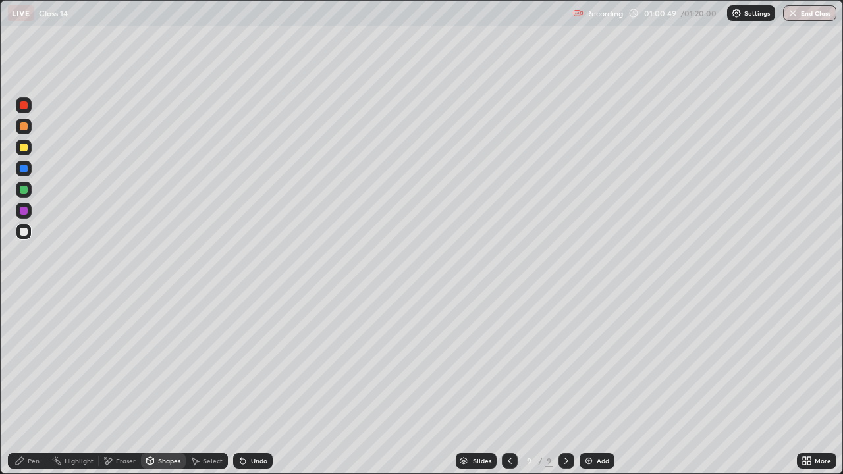
click at [32, 385] on div "Pen" at bounding box center [34, 461] width 12 height 7
click at [22, 192] on div at bounding box center [24, 190] width 8 height 8
click at [165, 385] on div "Shapes" at bounding box center [169, 461] width 22 height 7
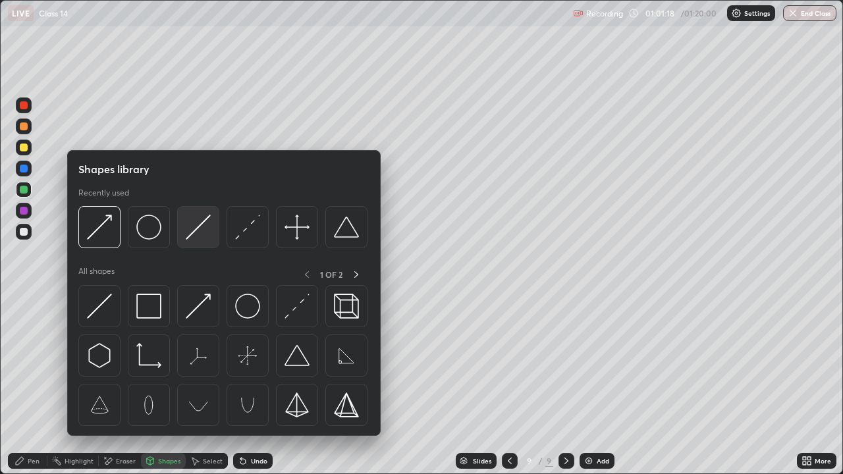
click at [198, 234] on img at bounding box center [198, 227] width 25 height 25
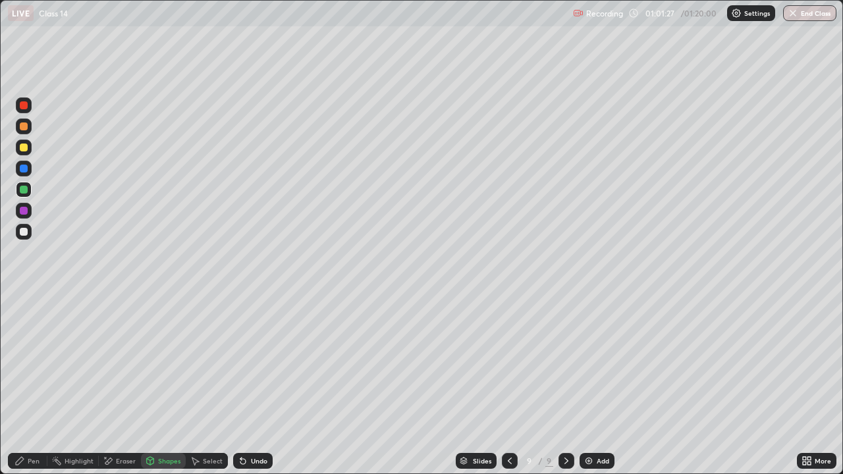
click at [251, 385] on div "Undo" at bounding box center [259, 461] width 16 height 7
click at [30, 385] on div "Pen" at bounding box center [28, 461] width 40 height 16
click at [24, 169] on div at bounding box center [24, 169] width 8 height 8
click at [155, 385] on div "Shapes" at bounding box center [163, 461] width 45 height 16
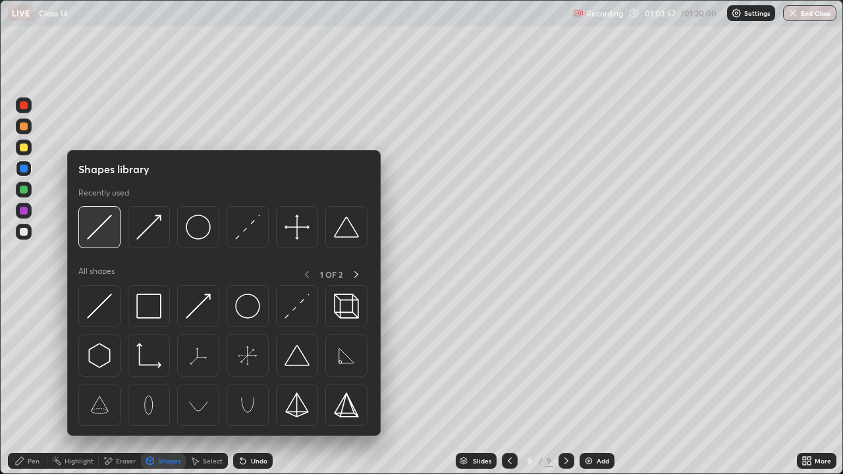
click at [103, 222] on img at bounding box center [99, 227] width 25 height 25
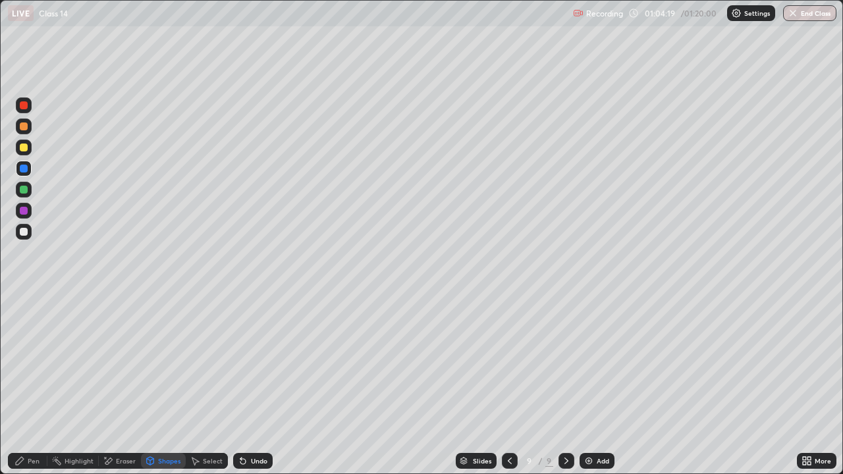
click at [24, 385] on icon at bounding box center [19, 461] width 11 height 11
click at [161, 385] on div "Shapes" at bounding box center [169, 461] width 22 height 7
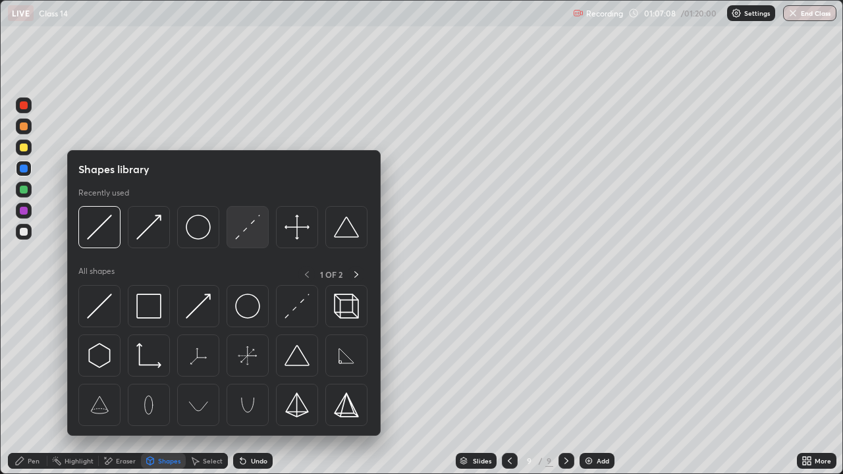
click at [248, 238] on img at bounding box center [247, 227] width 25 height 25
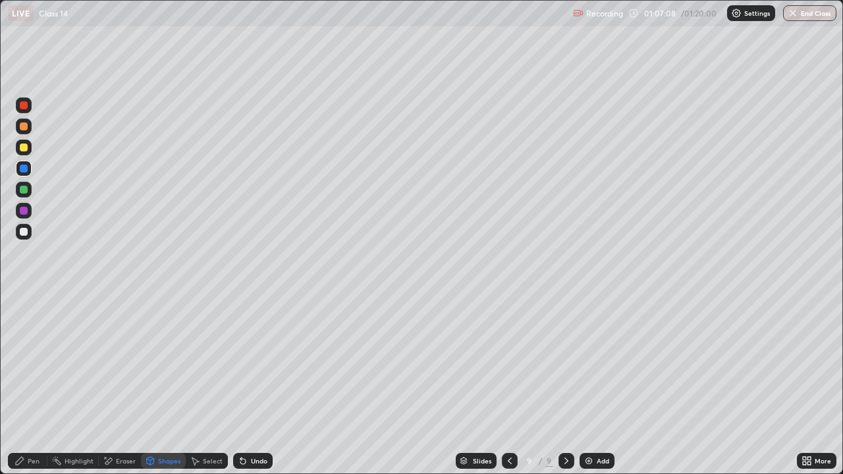
click at [22, 211] on div at bounding box center [24, 211] width 8 height 8
click at [22, 234] on div at bounding box center [24, 232] width 8 height 8
click at [24, 385] on icon at bounding box center [19, 461] width 11 height 11
click at [566, 385] on icon at bounding box center [566, 461] width 4 height 7
click at [597, 385] on div "Add" at bounding box center [603, 461] width 13 height 7
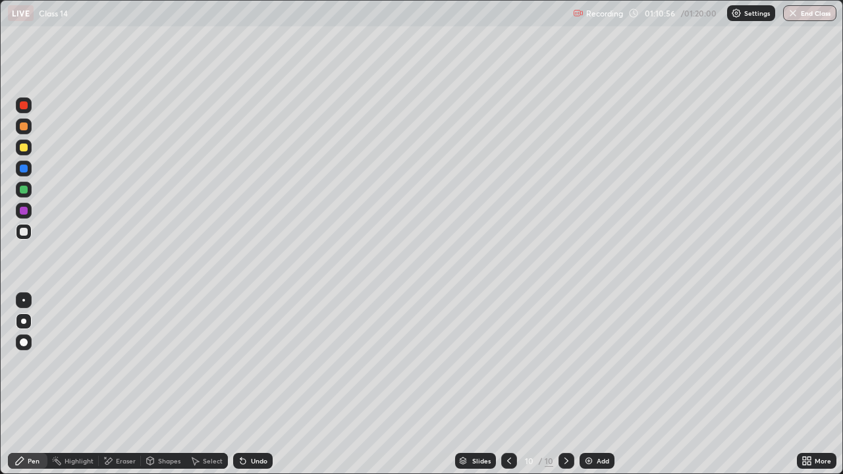
click at [23, 148] on div at bounding box center [24, 148] width 8 height 8
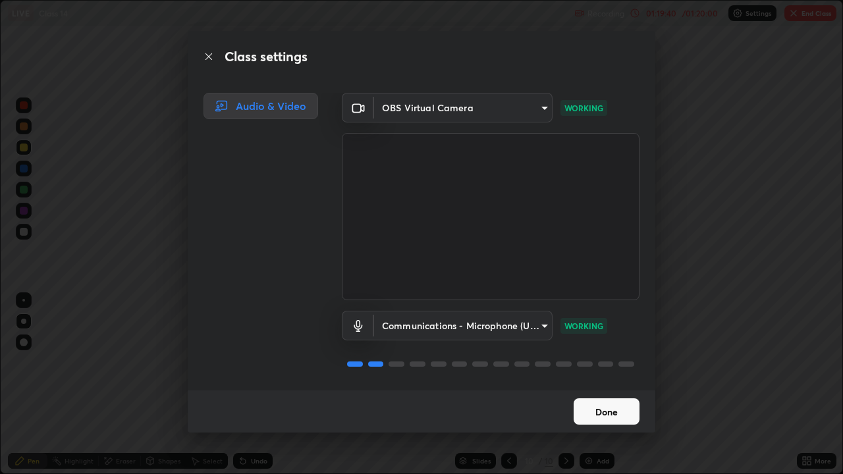
click at [606, 385] on button "Done" at bounding box center [607, 411] width 66 height 26
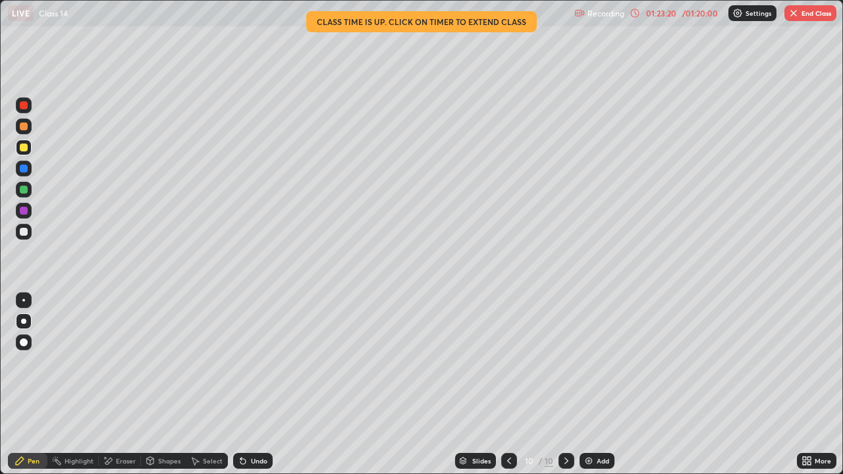
click at [801, 10] on button "End Class" at bounding box center [810, 13] width 52 height 16
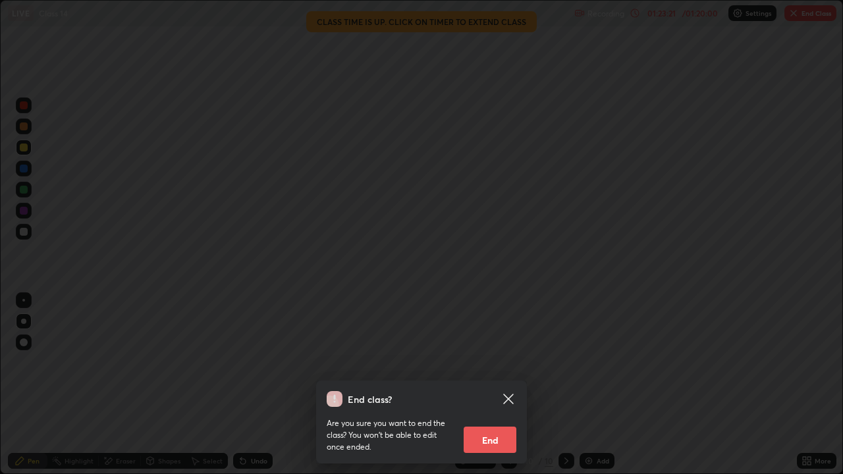
click at [477, 385] on button "End" at bounding box center [490, 440] width 53 height 26
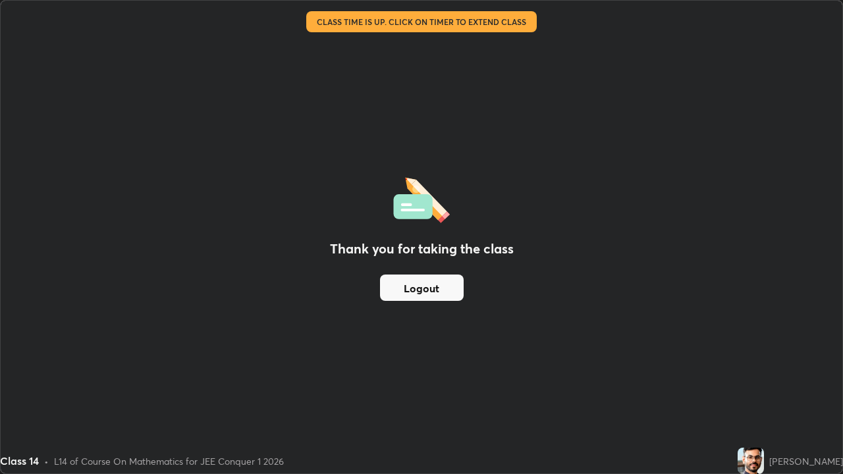
click at [411, 285] on button "Logout" at bounding box center [422, 288] width 84 height 26
